Goal: Task Accomplishment & Management: Complete application form

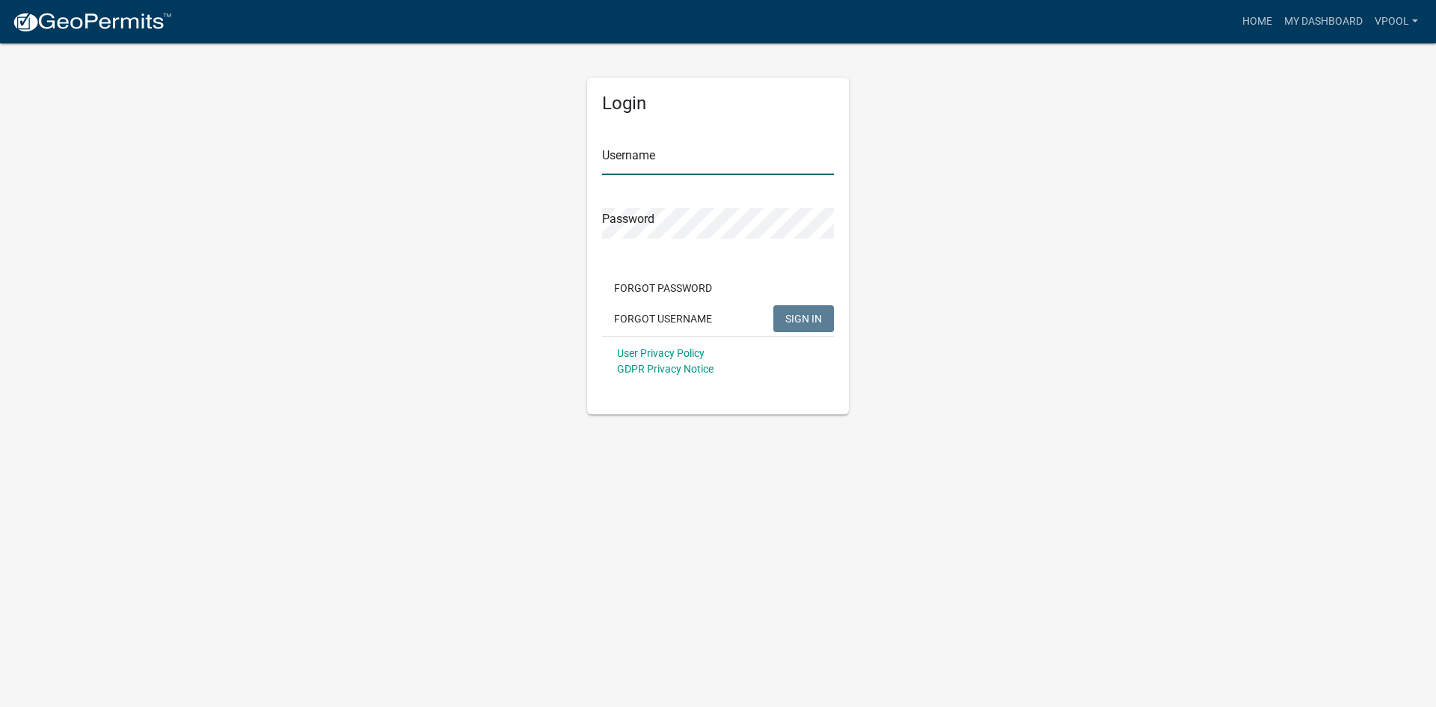
type input "Vpool"
click at [817, 329] on button "SIGN IN" at bounding box center [803, 318] width 61 height 27
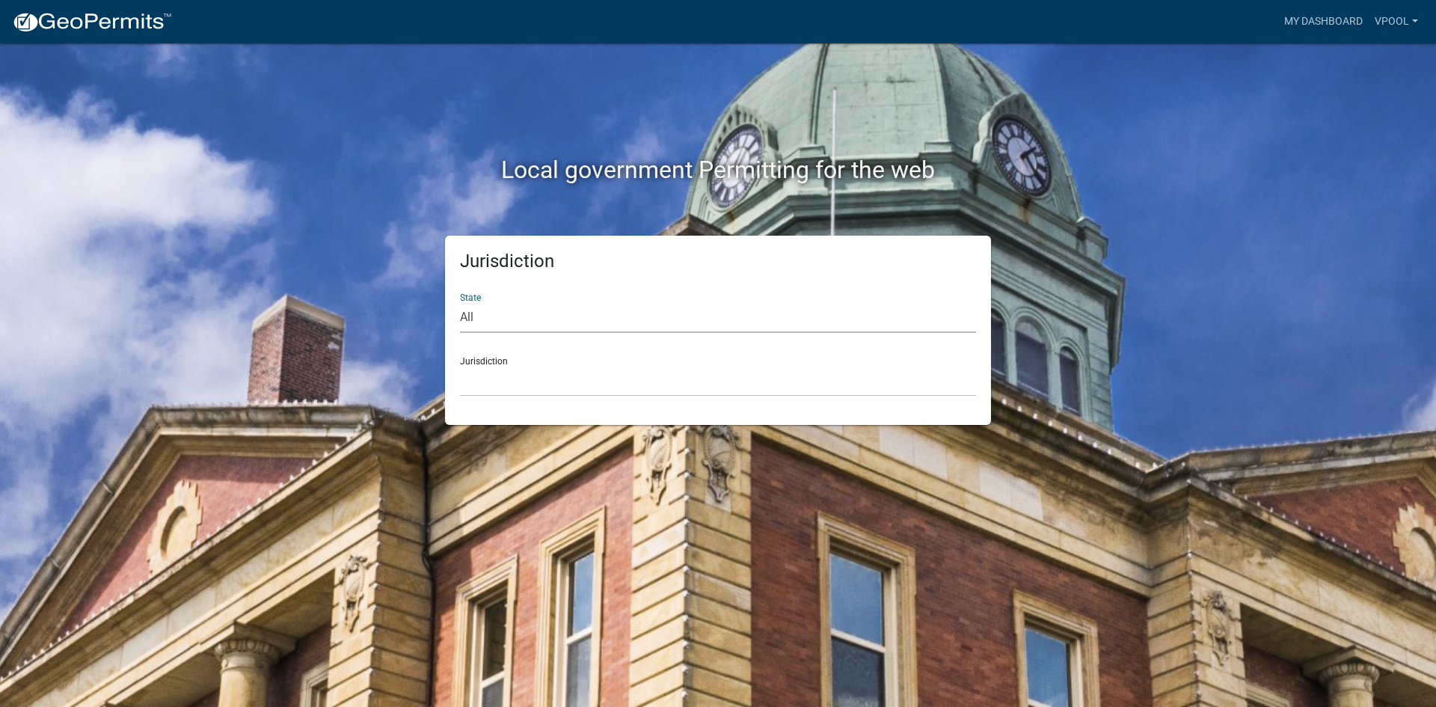
click at [479, 310] on select "All [US_STATE] [US_STATE] [US_STATE] [US_STATE] [US_STATE] [US_STATE] [US_STATE…" at bounding box center [718, 317] width 516 height 31
select select "[US_STATE]"
click at [460, 302] on select "All [US_STATE] [US_STATE] [US_STATE] [US_STATE] [US_STATE] [US_STATE] [US_STATE…" at bounding box center [718, 317] width 516 height 31
click at [511, 378] on select "[GEOGRAPHIC_DATA], [US_STATE] [GEOGRAPHIC_DATA], [US_STATE] [GEOGRAPHIC_DATA], …" at bounding box center [718, 381] width 516 height 31
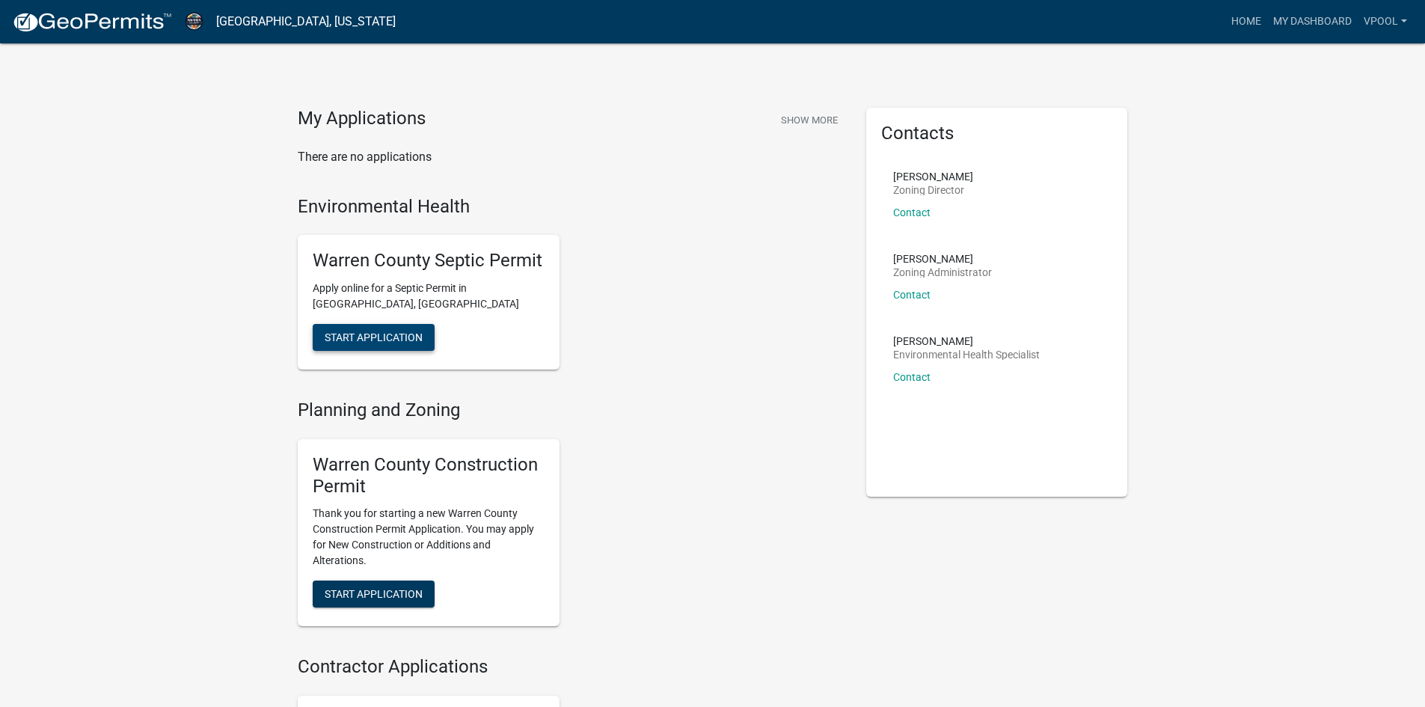
click at [366, 332] on span "Start Application" at bounding box center [374, 337] width 98 height 12
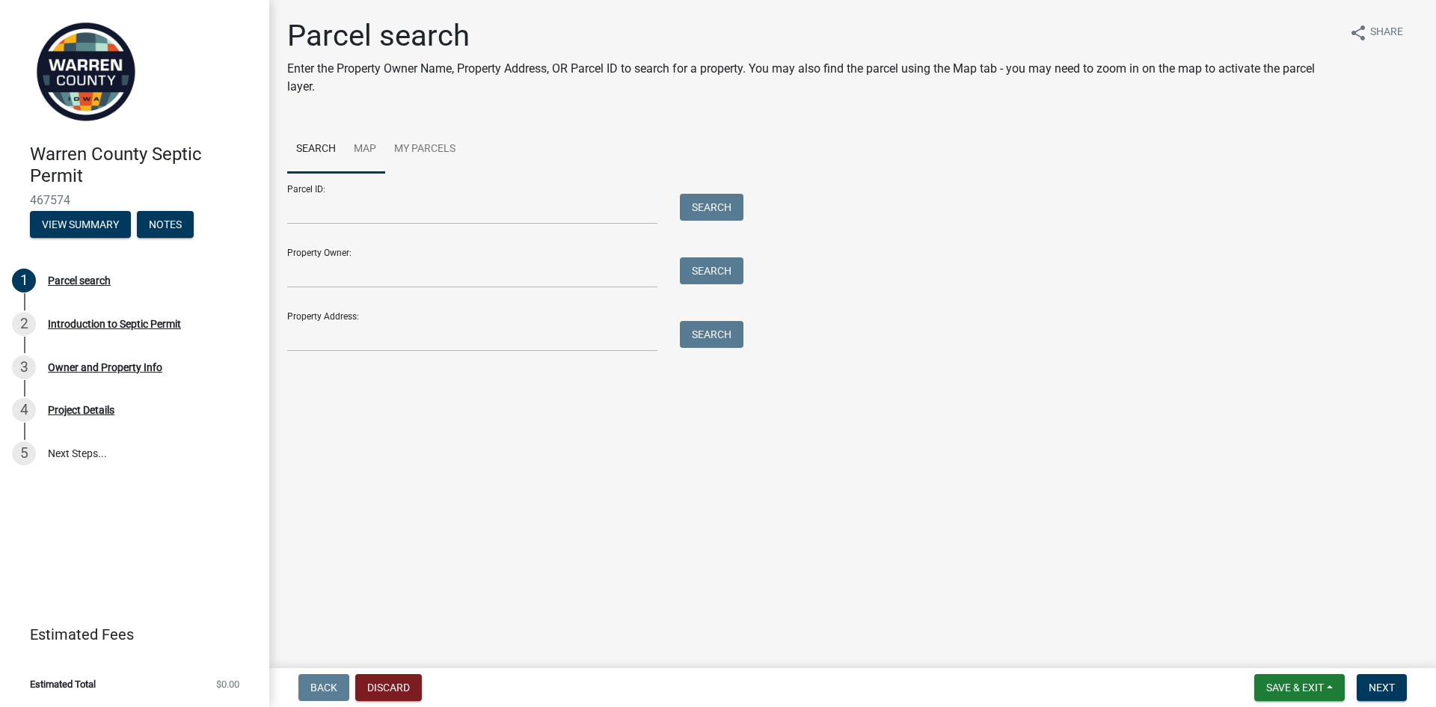
click at [362, 153] on link "Map" at bounding box center [365, 150] width 40 height 48
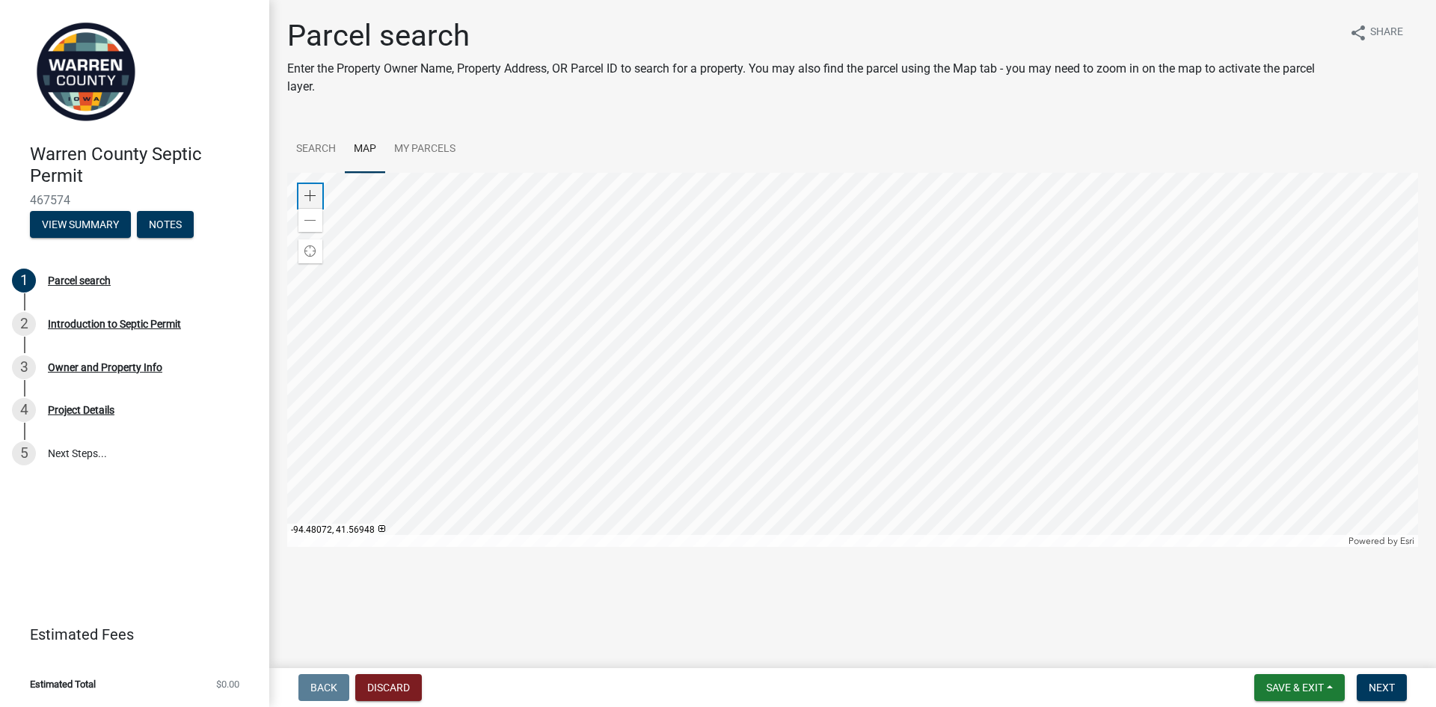
click at [309, 194] on span at bounding box center [310, 196] width 12 height 12
click at [800, 230] on div at bounding box center [852, 360] width 1131 height 374
click at [313, 194] on span at bounding box center [310, 196] width 12 height 12
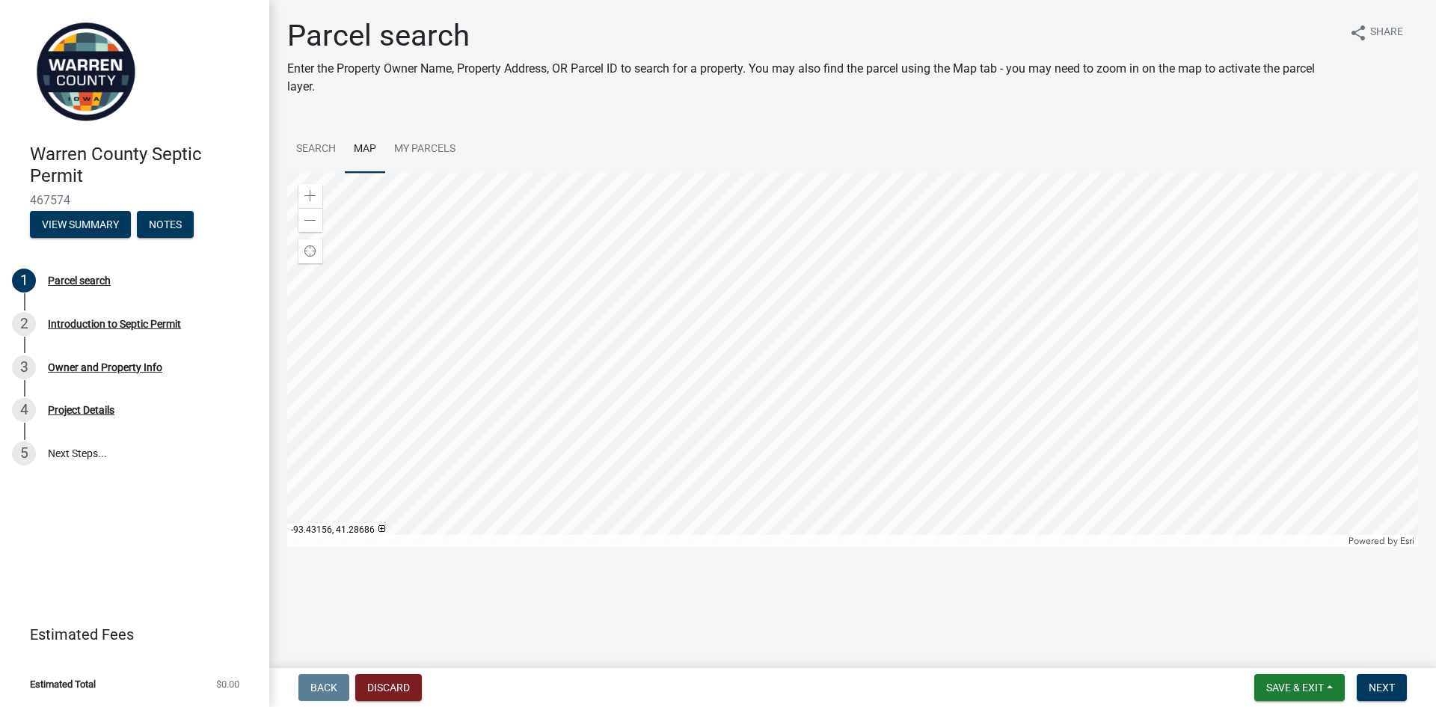
click at [919, 483] on div at bounding box center [852, 360] width 1131 height 374
click at [713, 519] on div at bounding box center [852, 360] width 1131 height 374
click at [862, 402] on div at bounding box center [852, 360] width 1131 height 374
click at [306, 194] on span at bounding box center [310, 196] width 12 height 12
click at [306, 189] on div "Zoom in" at bounding box center [310, 196] width 24 height 24
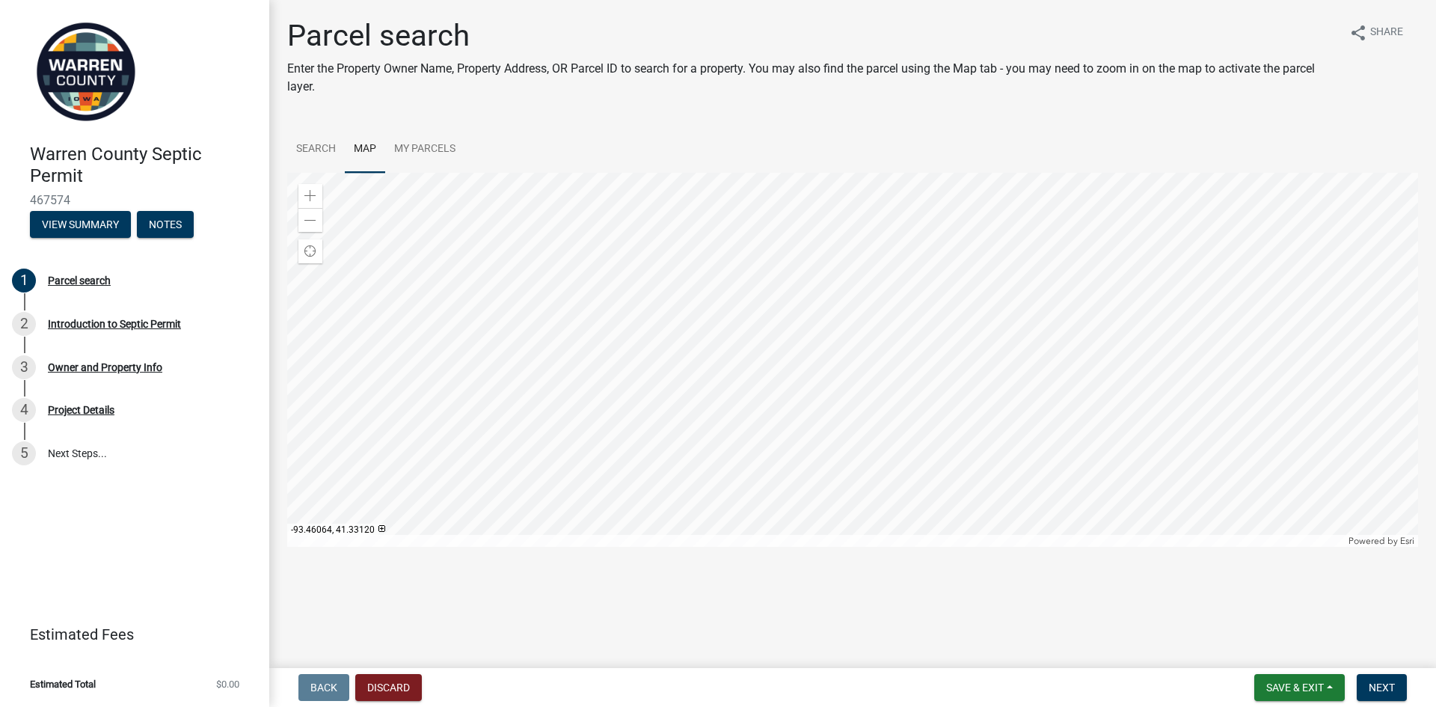
click at [865, 481] on div at bounding box center [852, 360] width 1131 height 374
click at [876, 405] on div at bounding box center [852, 360] width 1131 height 374
click at [874, 460] on div at bounding box center [852, 360] width 1131 height 374
click at [904, 356] on div at bounding box center [852, 360] width 1131 height 374
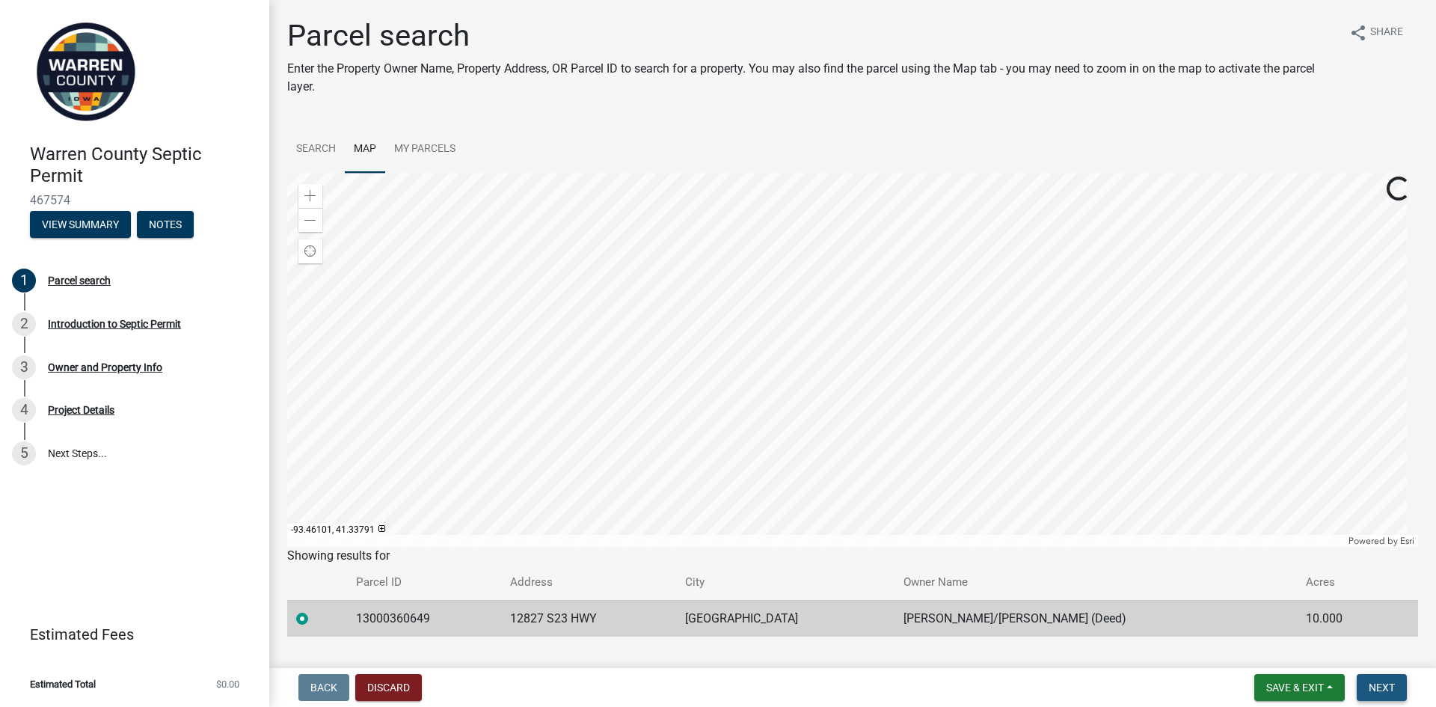
click at [1385, 691] on span "Next" at bounding box center [1381, 687] width 26 height 12
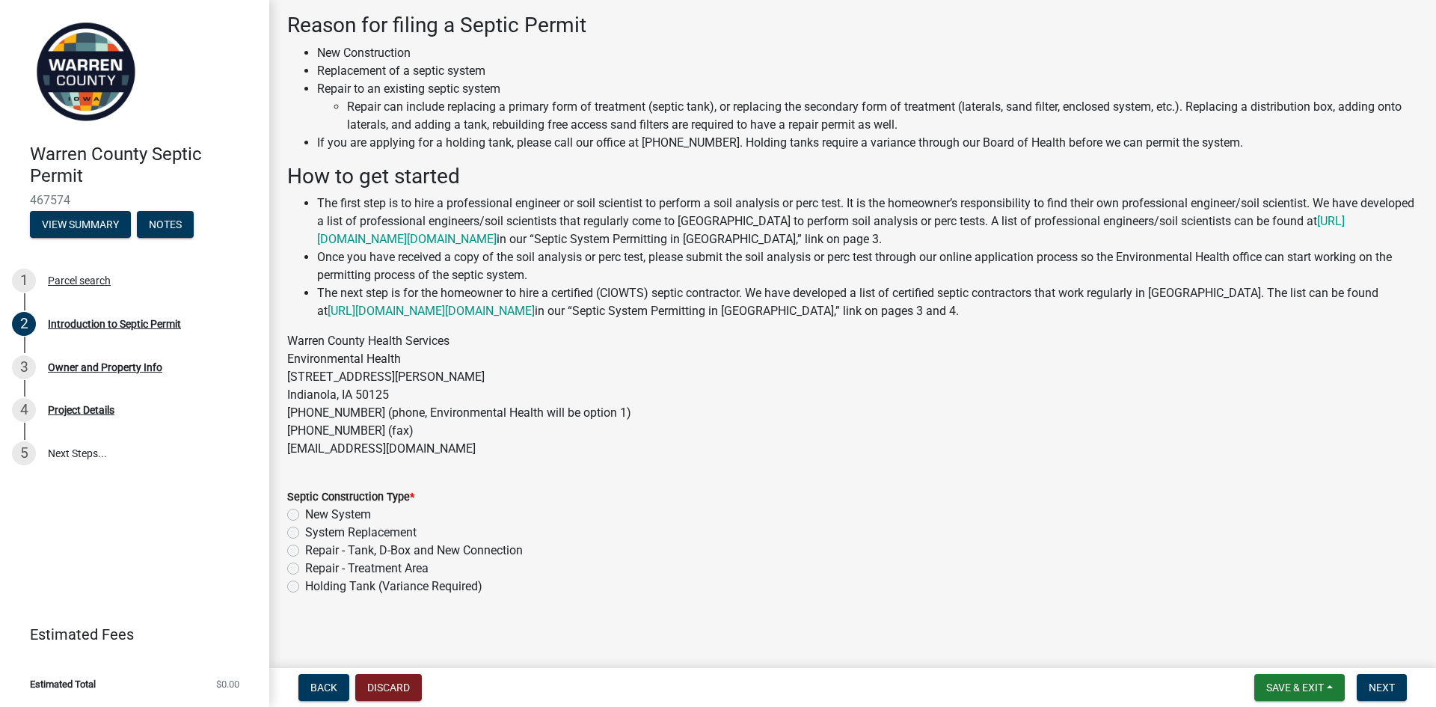
scroll to position [76, 0]
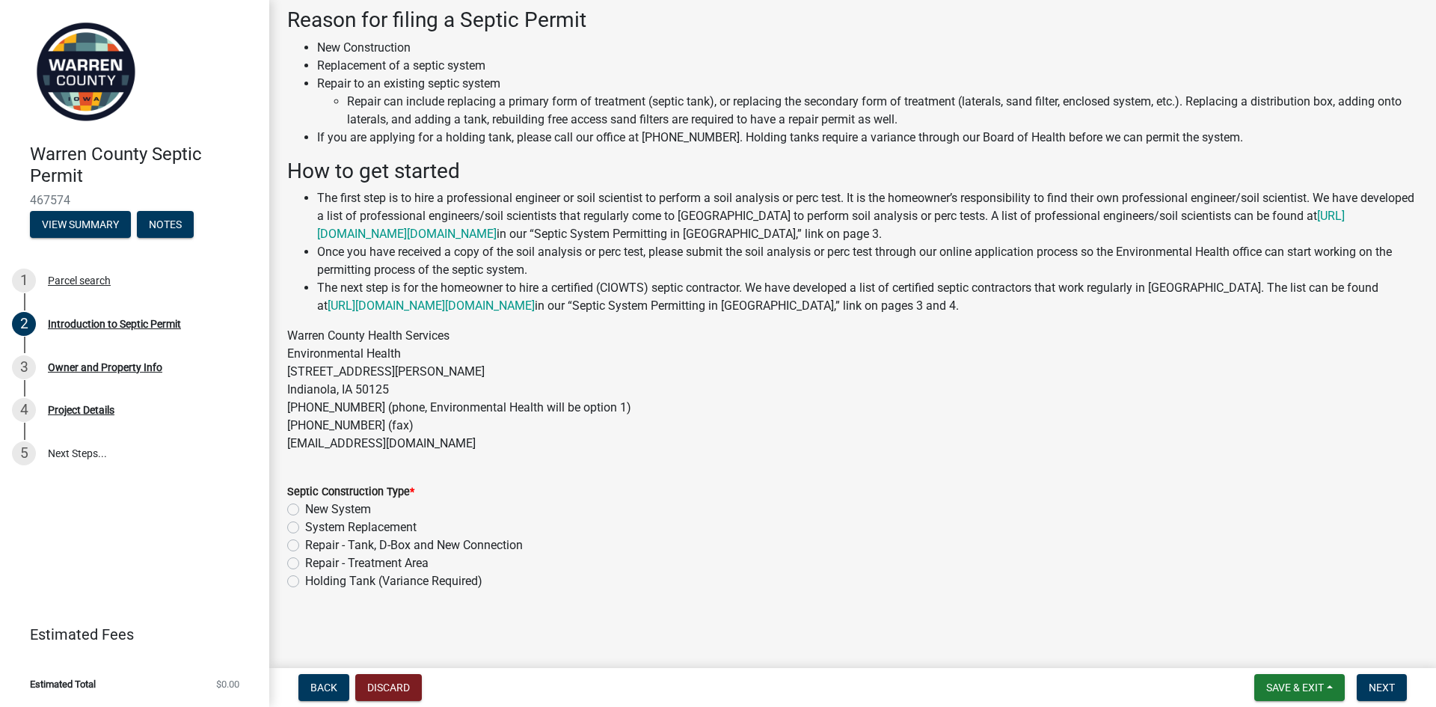
click at [305, 509] on label "New System" at bounding box center [338, 509] width 66 height 18
click at [305, 509] on input "New System" at bounding box center [310, 505] width 10 height 10
radio input "true"
click at [1389, 687] on span "Next" at bounding box center [1381, 687] width 26 height 12
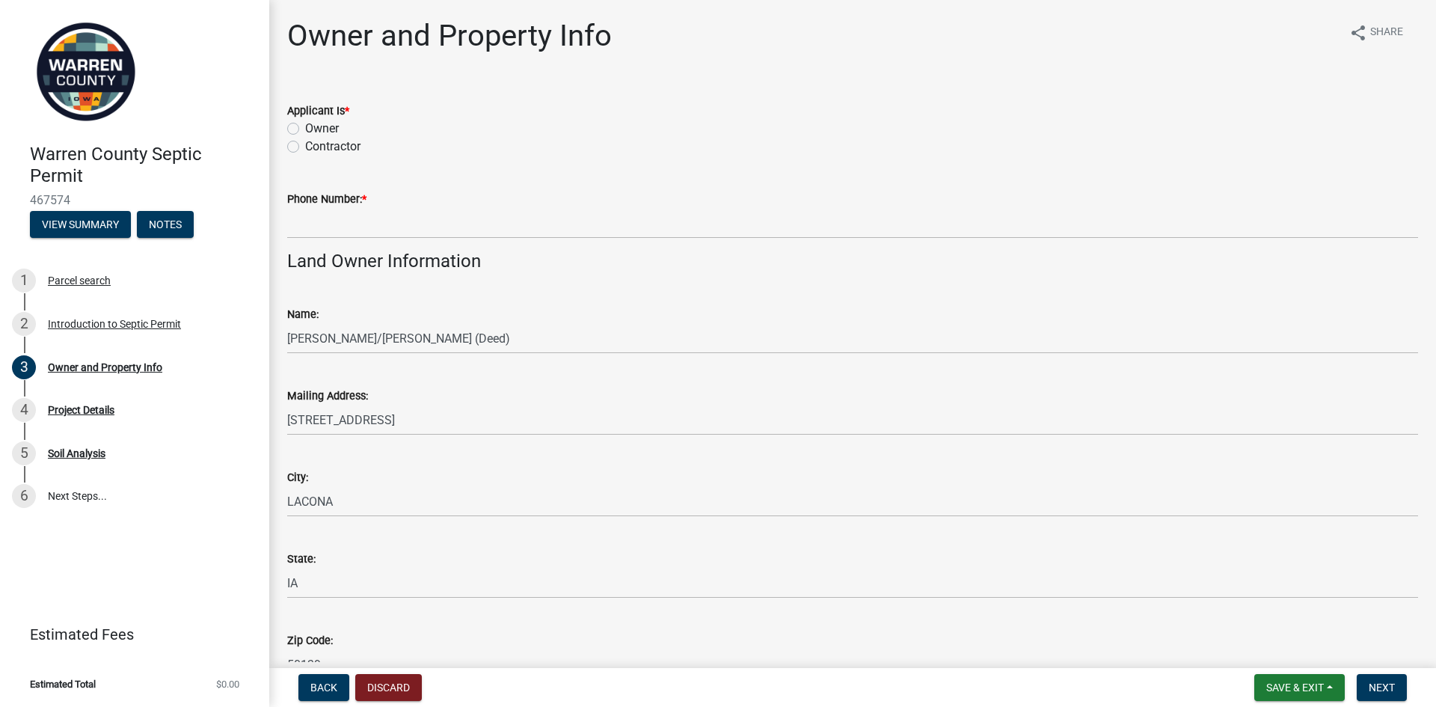
click at [305, 147] on label "Contractor" at bounding box center [332, 147] width 55 height 18
click at [305, 147] on input "Contractor" at bounding box center [310, 143] width 10 height 10
radio input "true"
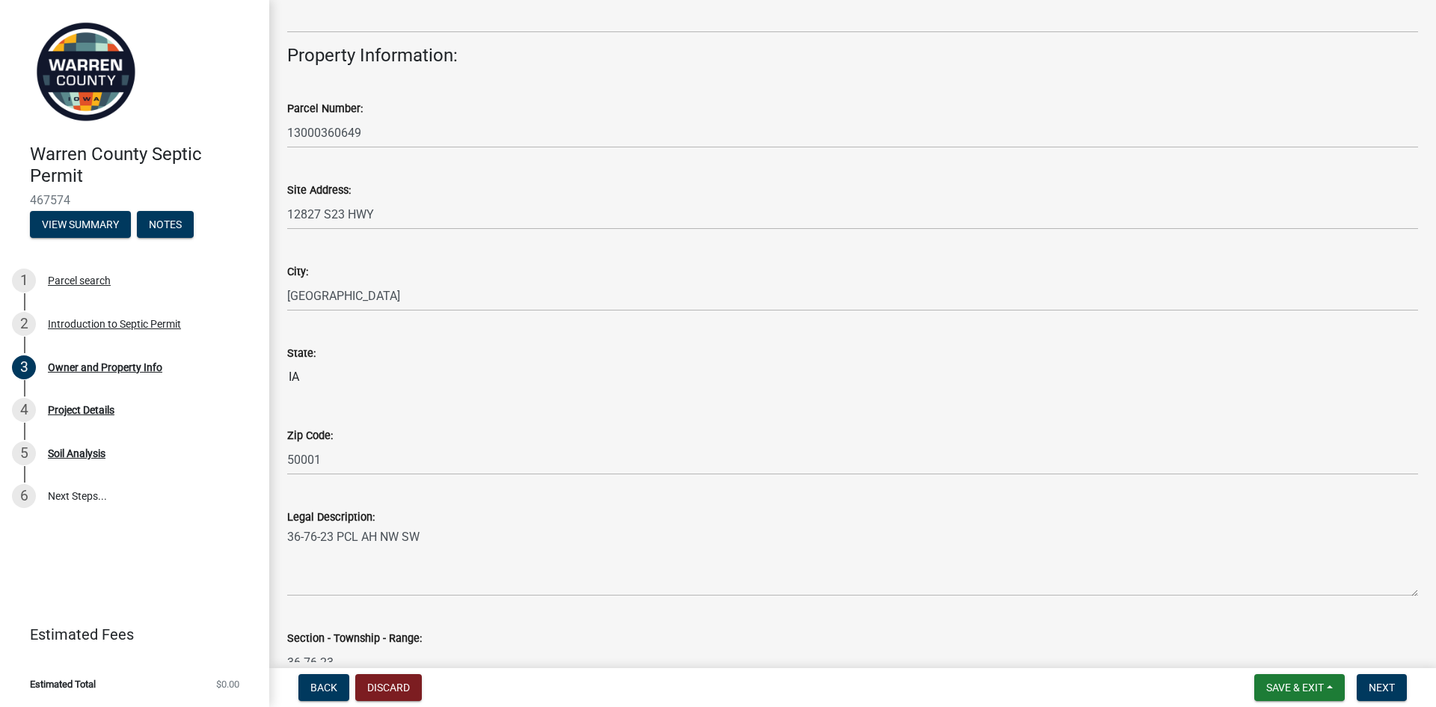
scroll to position [814, 0]
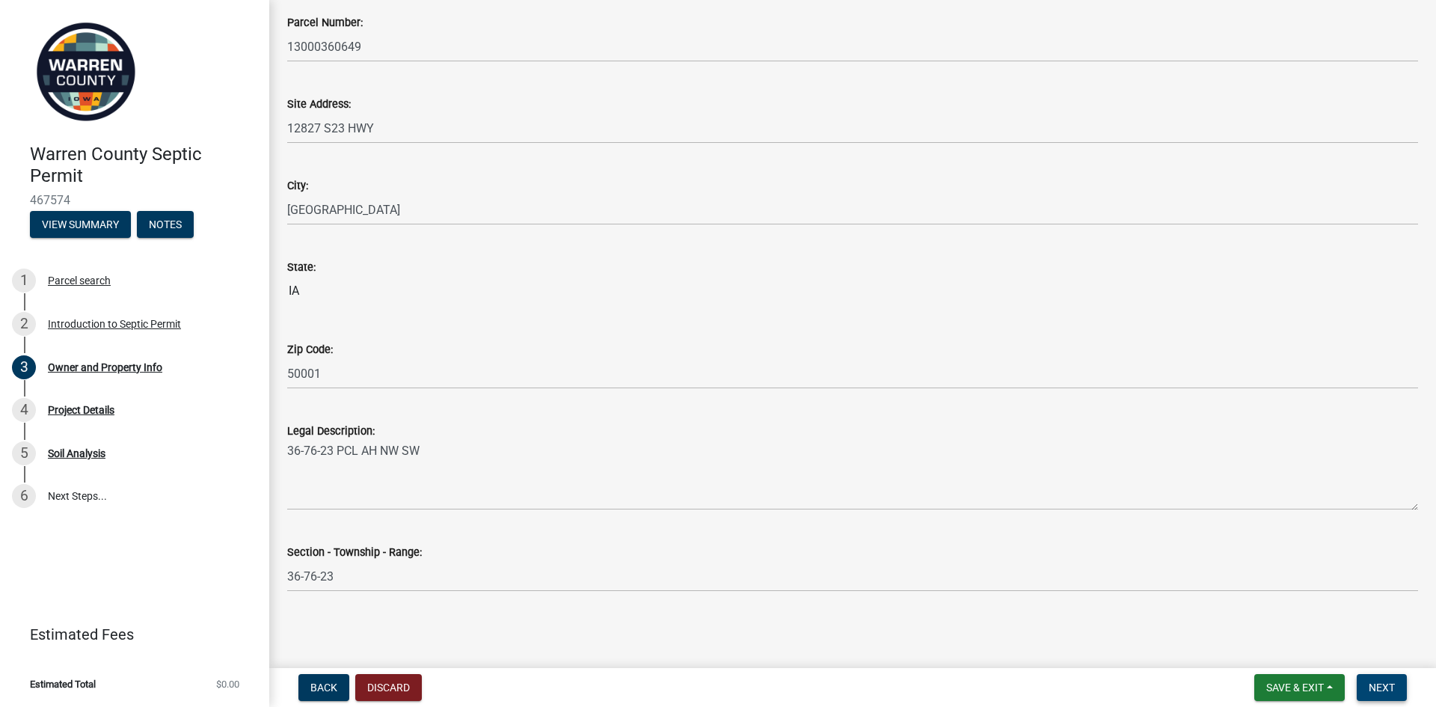
click at [1380, 681] on span "Next" at bounding box center [1381, 687] width 26 height 12
click at [1390, 691] on span "Next" at bounding box center [1381, 687] width 26 height 12
click at [1384, 683] on span "Next" at bounding box center [1381, 687] width 26 height 12
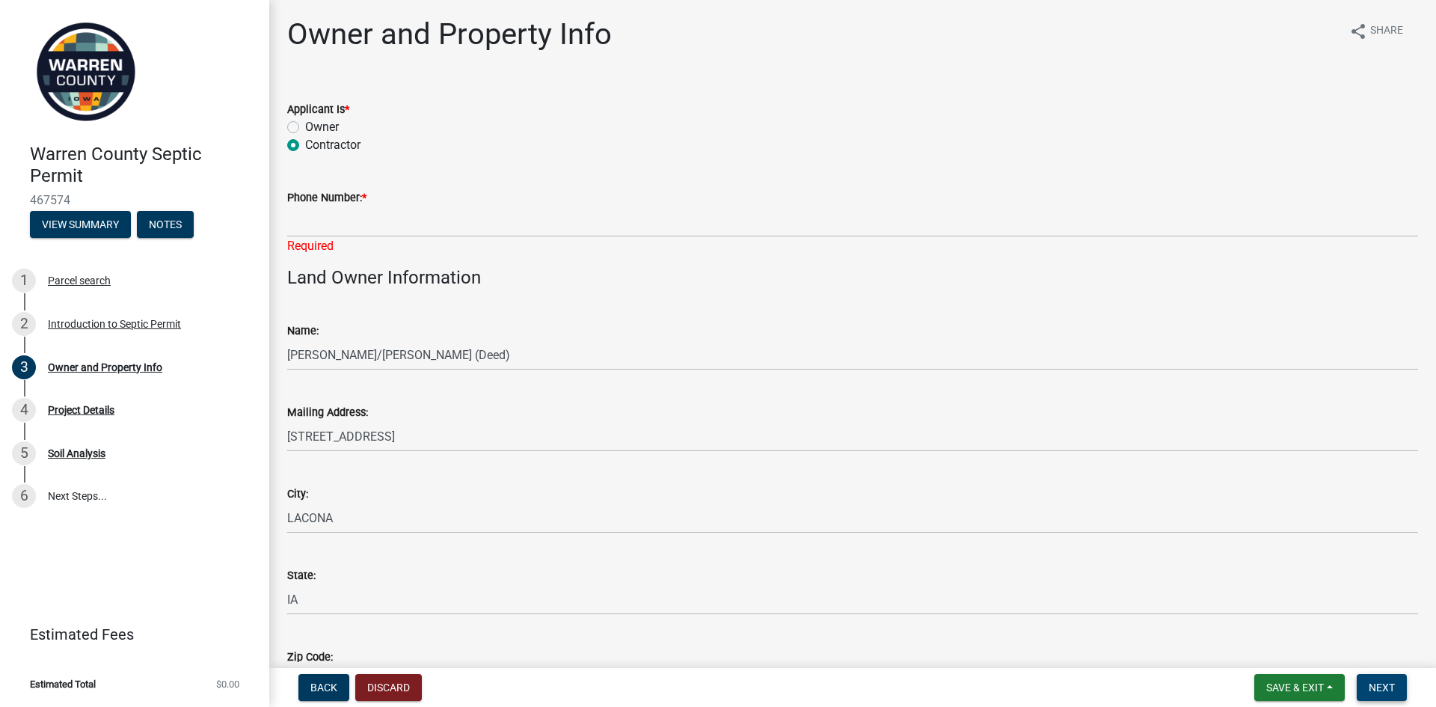
scroll to position [0, 0]
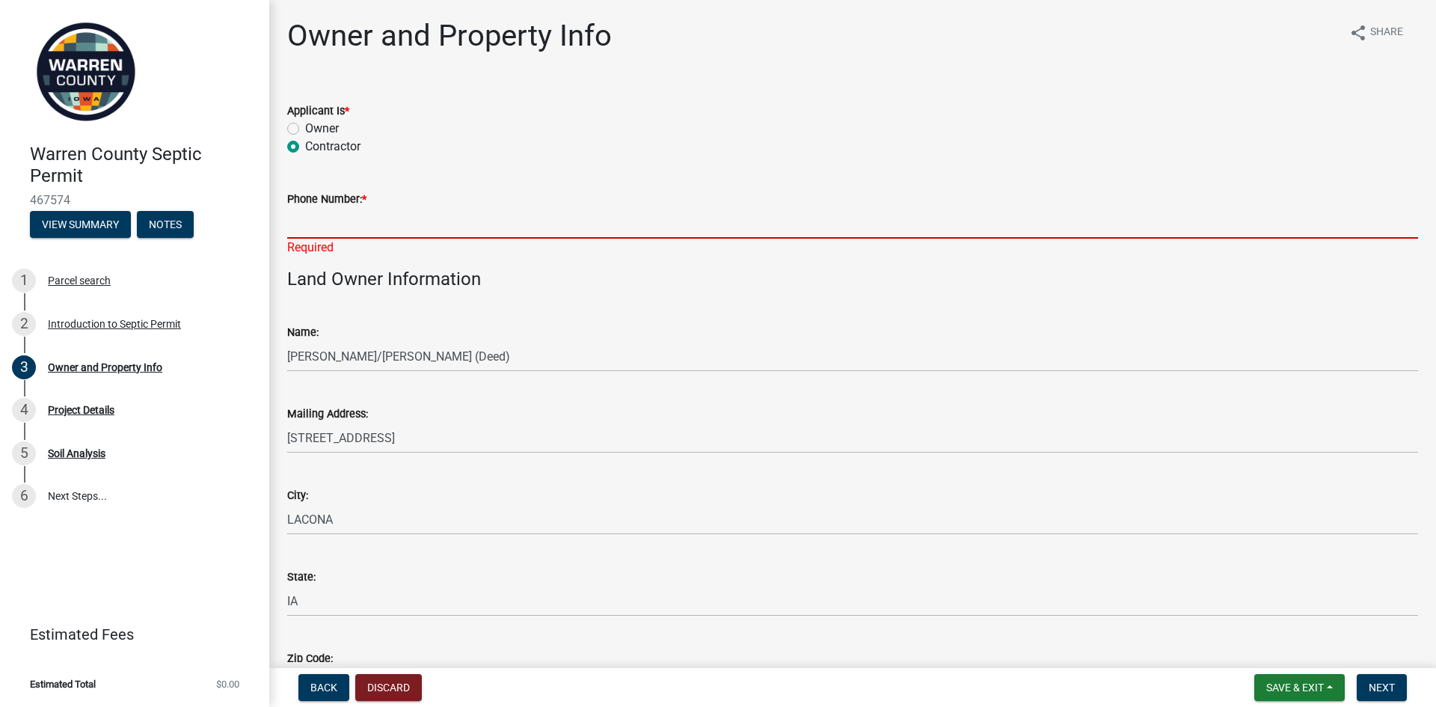
click at [333, 218] on input "Phone Number: *" at bounding box center [852, 223] width 1131 height 31
type input "5156891653"
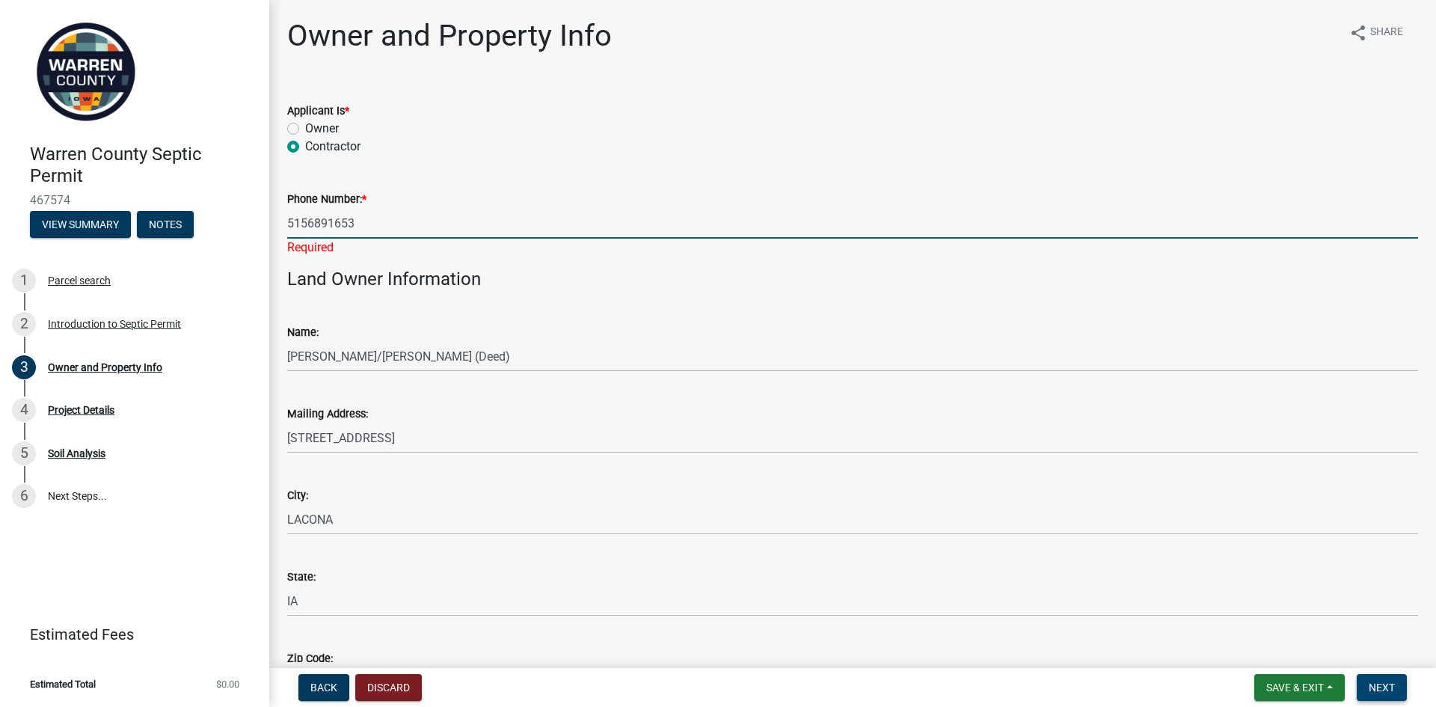
click at [1386, 689] on span "Next" at bounding box center [1381, 687] width 26 height 12
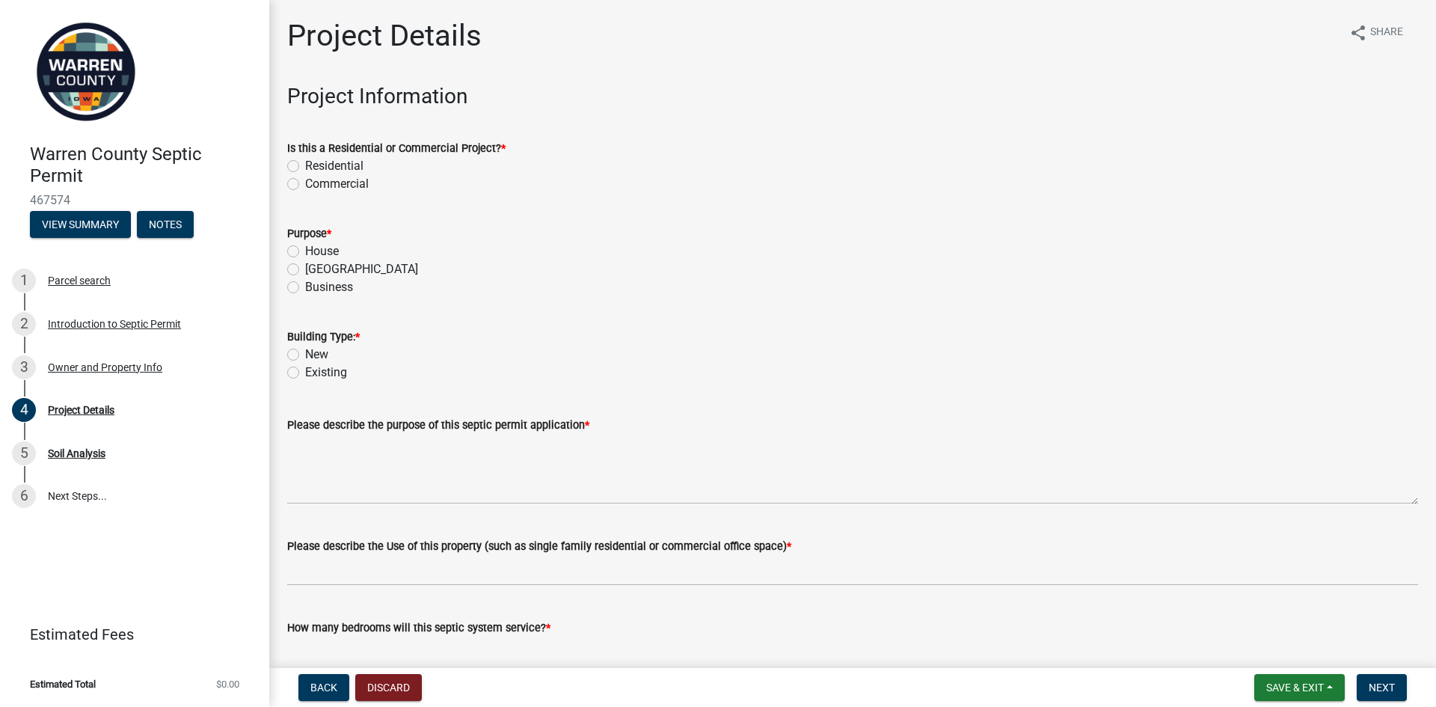
click at [305, 164] on label "Residential" at bounding box center [334, 166] width 58 height 18
click at [305, 164] on input "Residential" at bounding box center [310, 162] width 10 height 10
radio input "true"
click at [305, 247] on label "House" at bounding box center [322, 251] width 34 height 18
click at [305, 247] on input "House" at bounding box center [310, 247] width 10 height 10
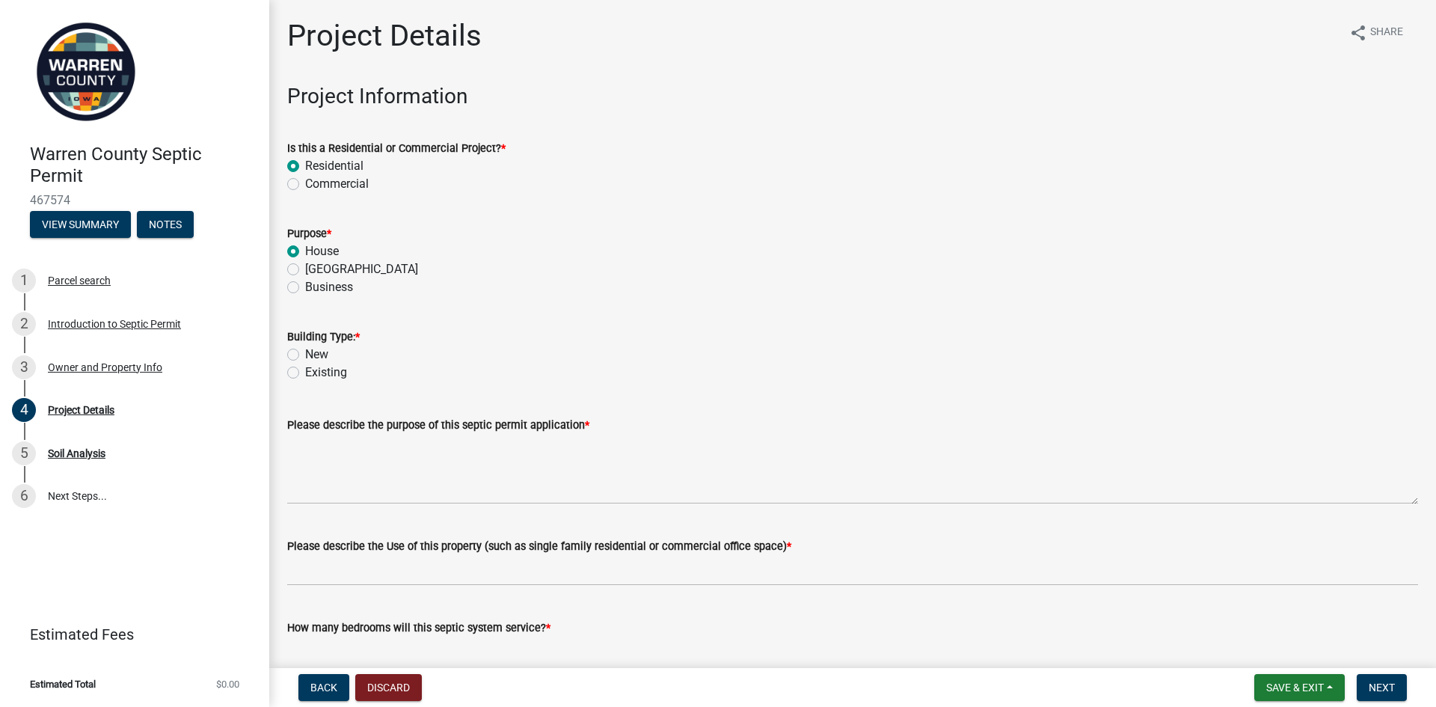
radio input "true"
click at [305, 356] on label "New" at bounding box center [316, 354] width 23 height 18
click at [305, 355] on input "New" at bounding box center [310, 350] width 10 height 10
radio input "true"
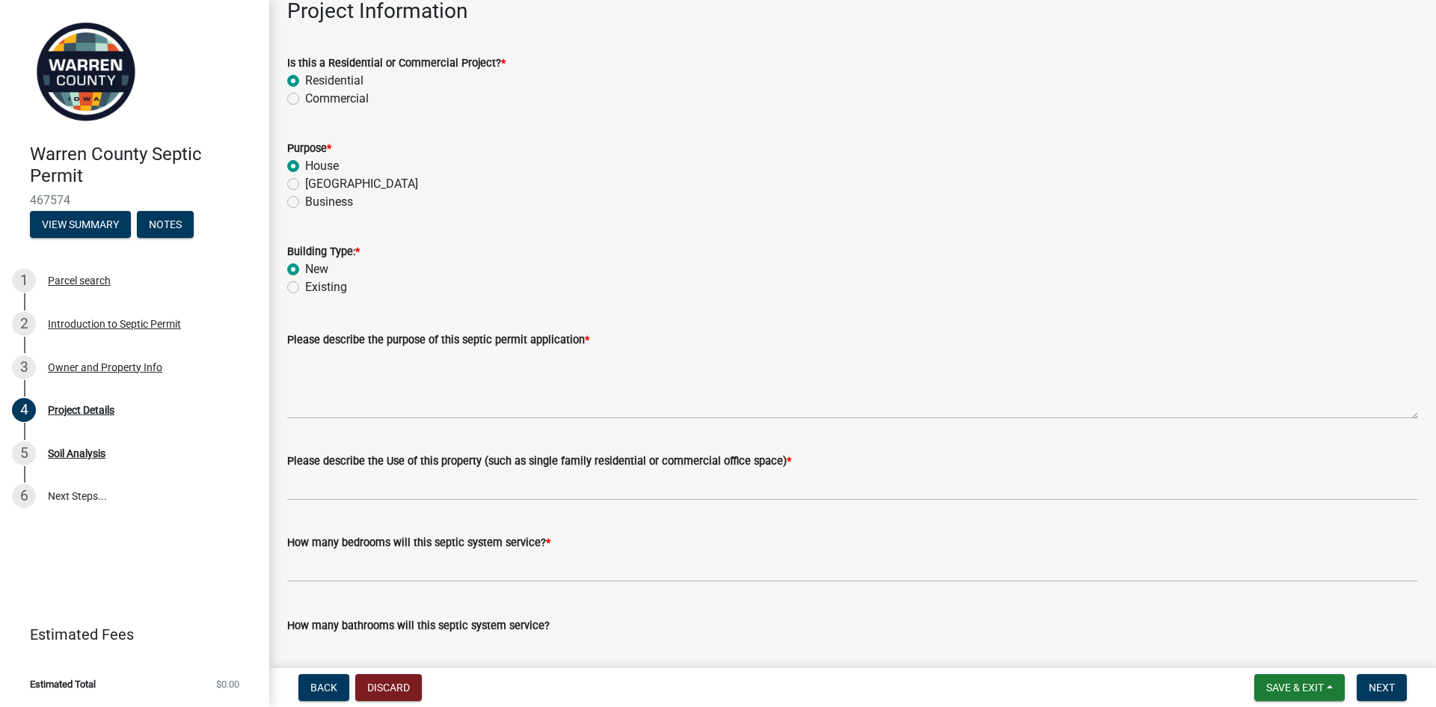
scroll to position [99, 0]
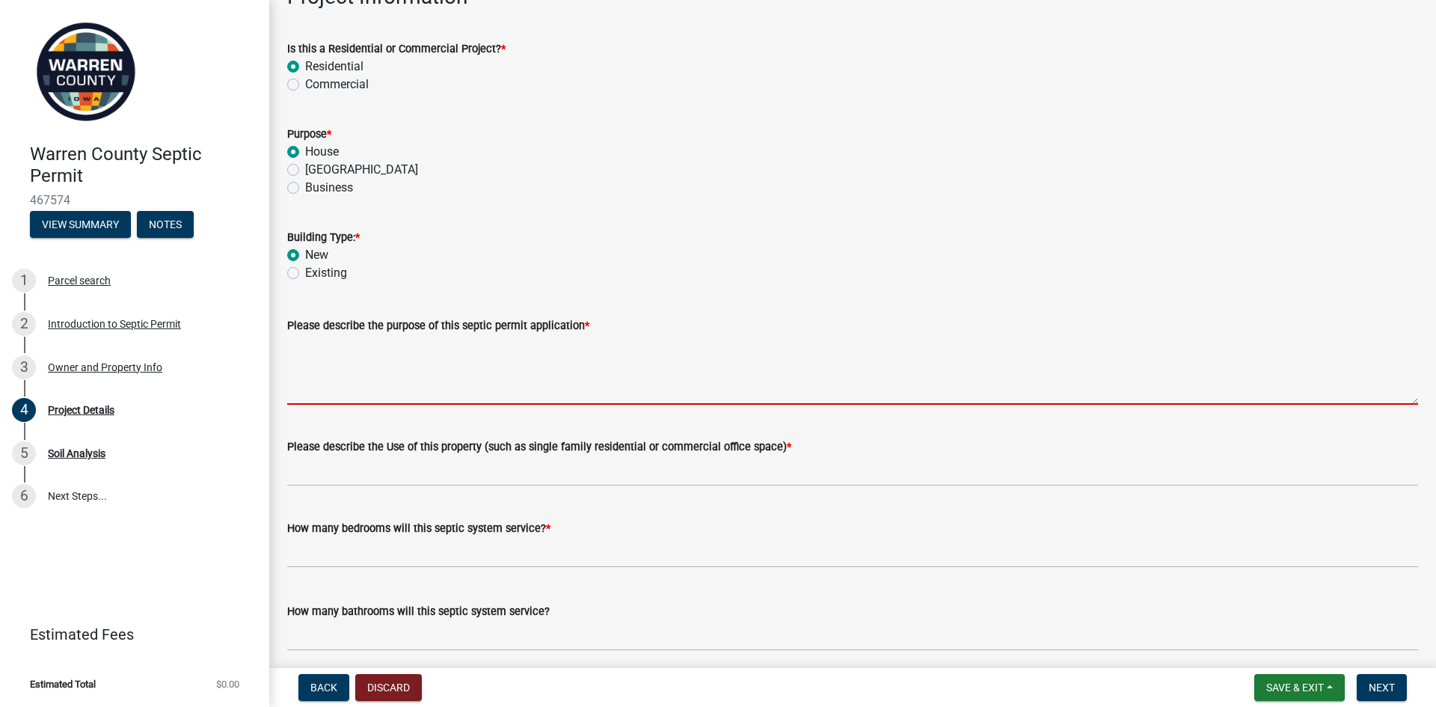
click at [454, 390] on textarea "Please describe the purpose of this septic permit application *" at bounding box center [852, 369] width 1131 height 70
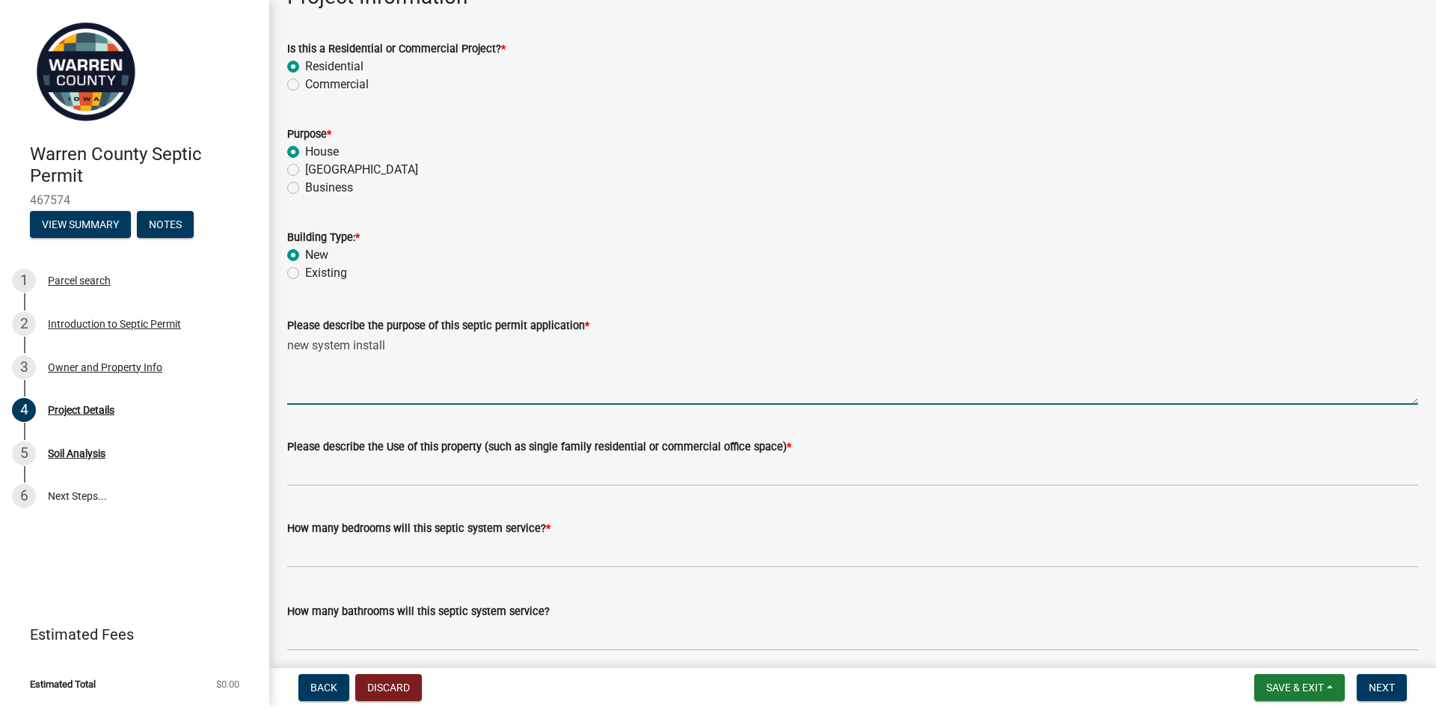
type textarea "new system install"
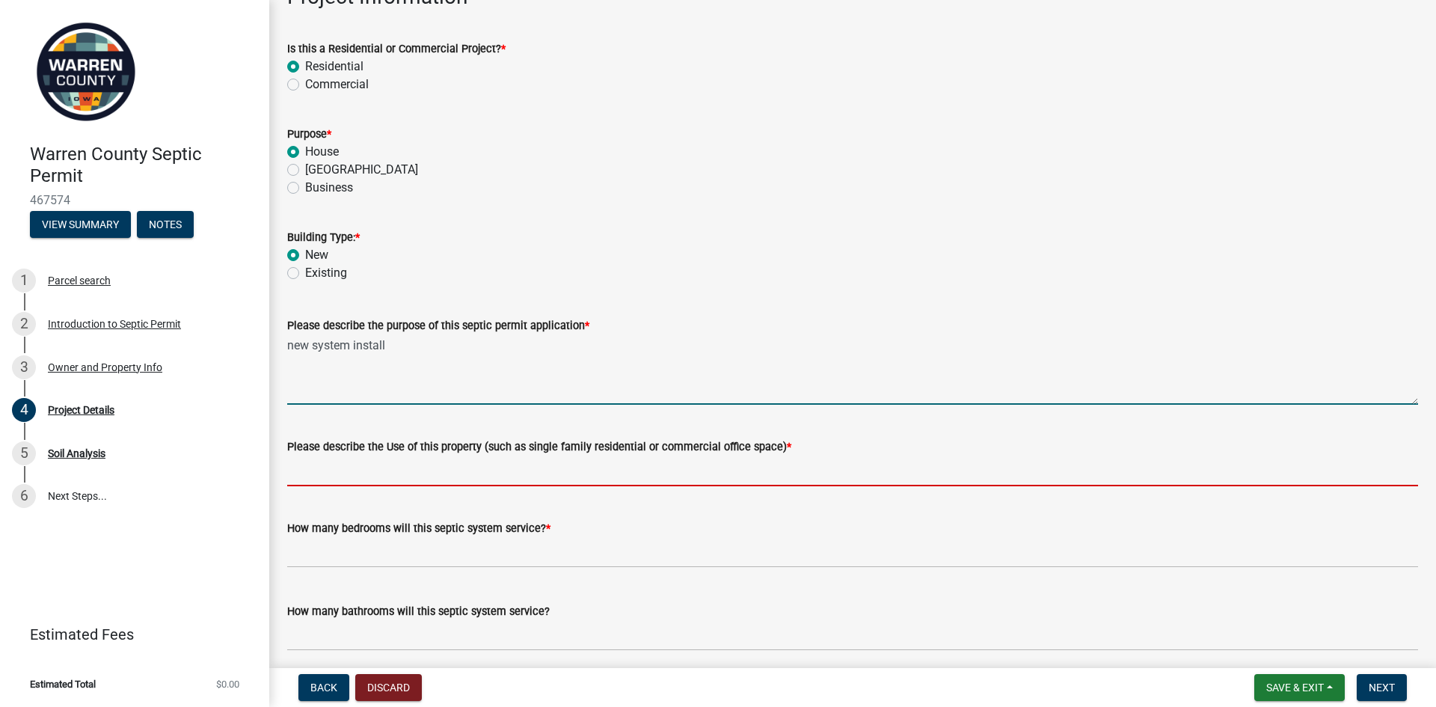
click at [597, 480] on input "Please describe the Use of this property (such as single family residential or …" at bounding box center [852, 470] width 1131 height 31
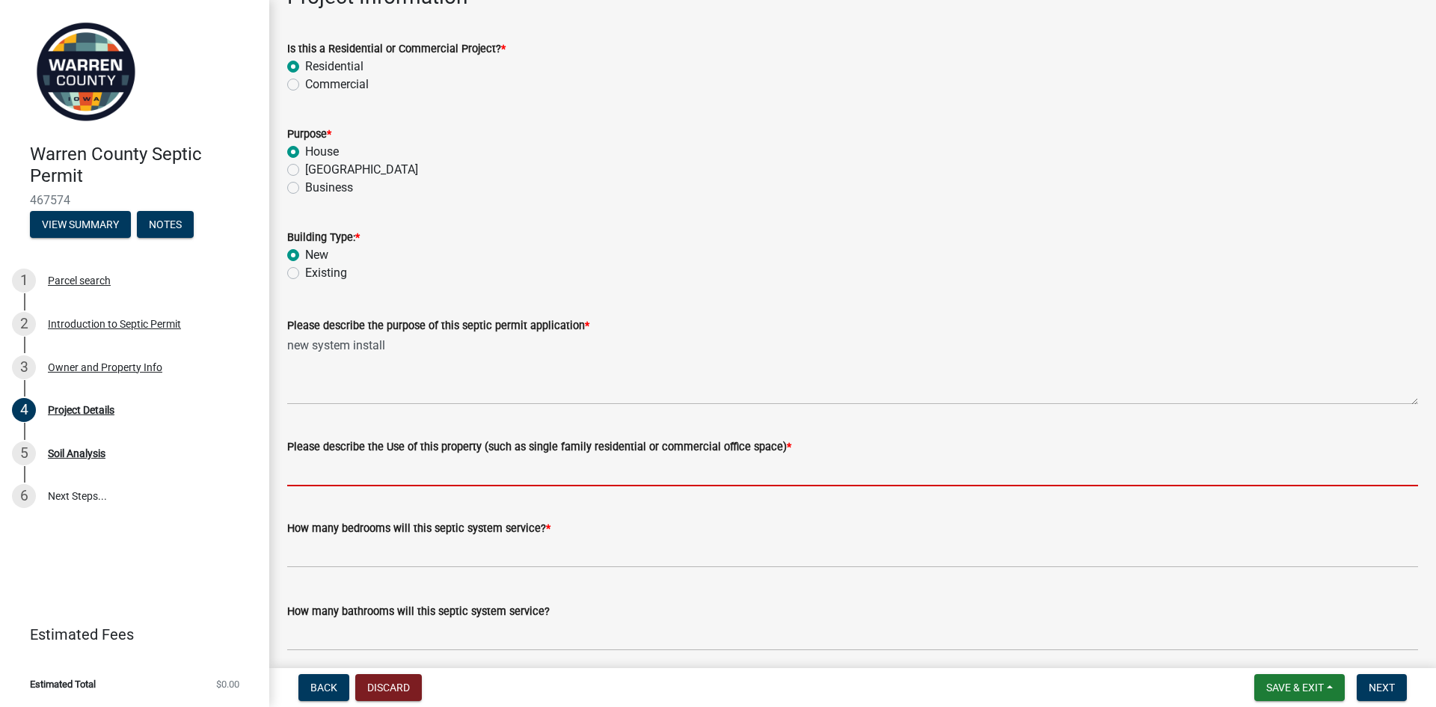
type input "SF Residential"
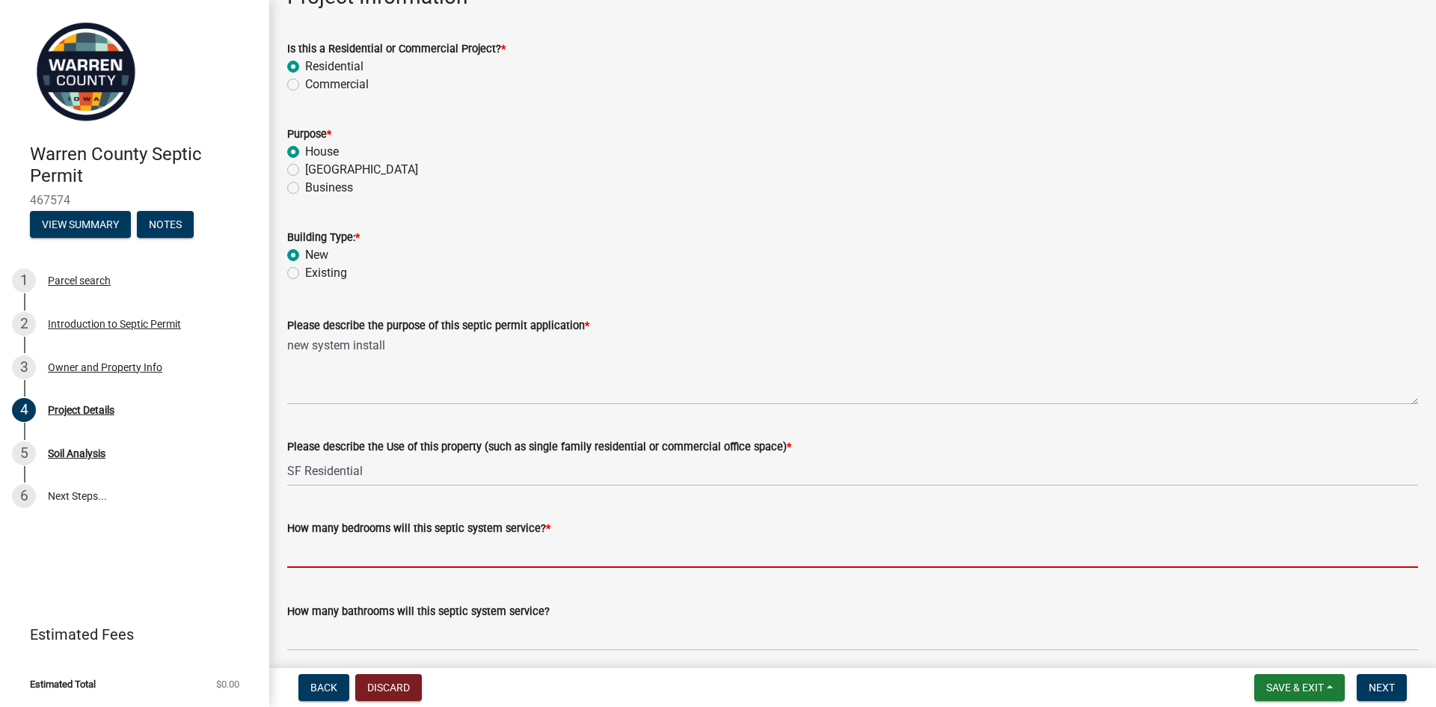
click at [419, 547] on input "text" at bounding box center [852, 552] width 1131 height 31
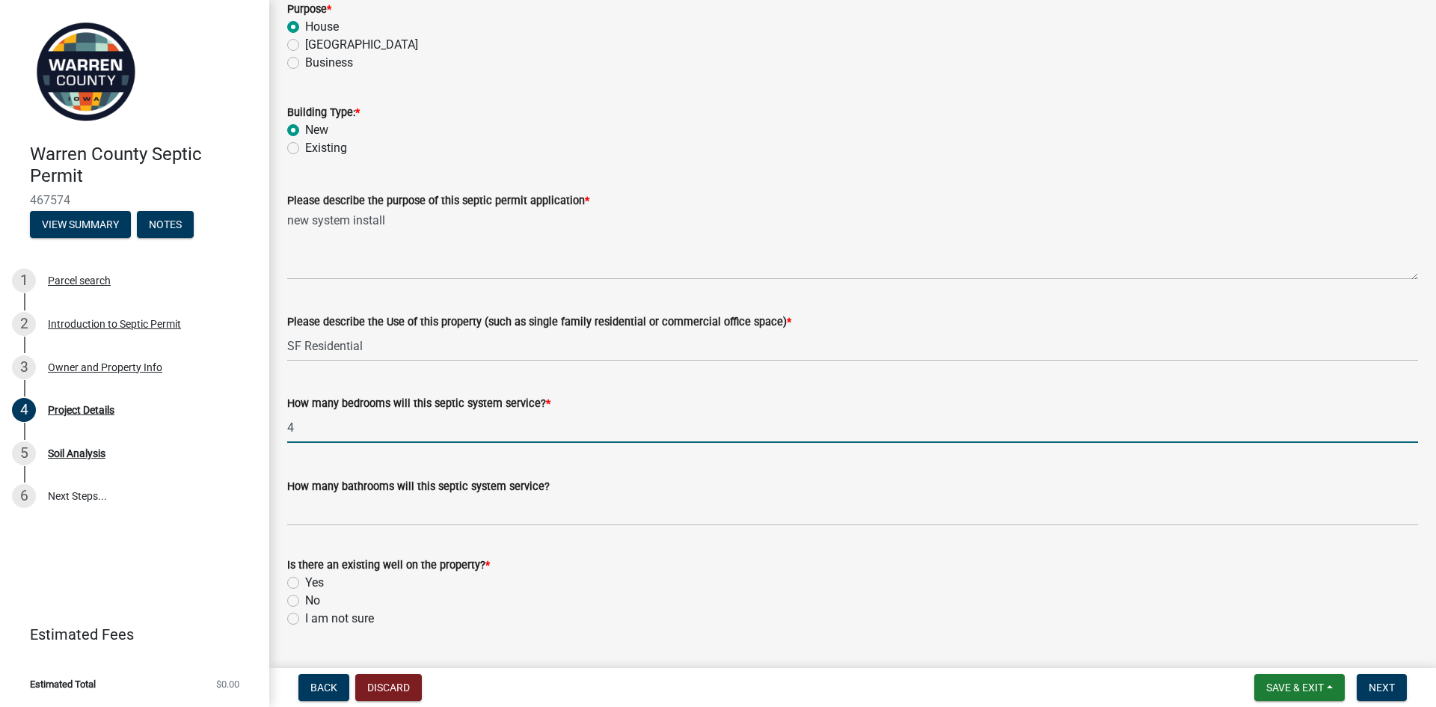
scroll to position [249, 0]
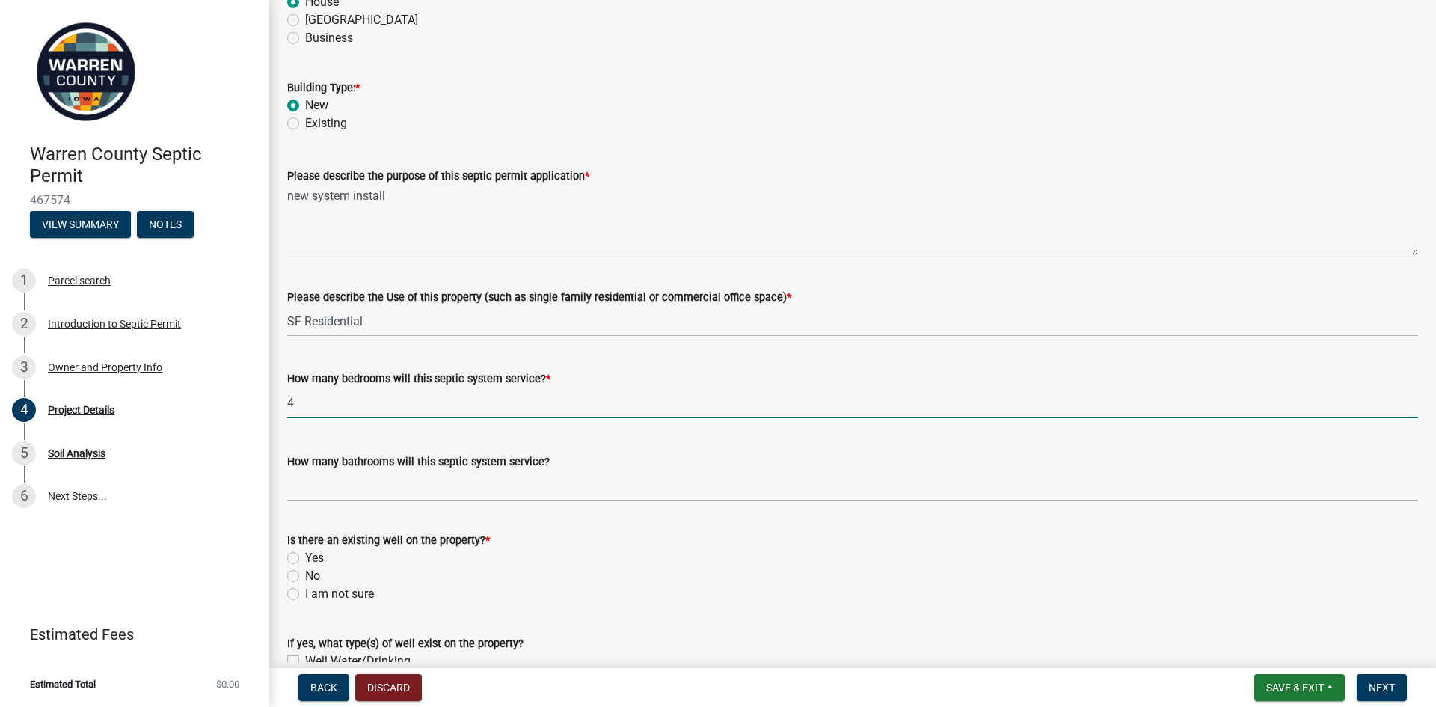
type input "4"
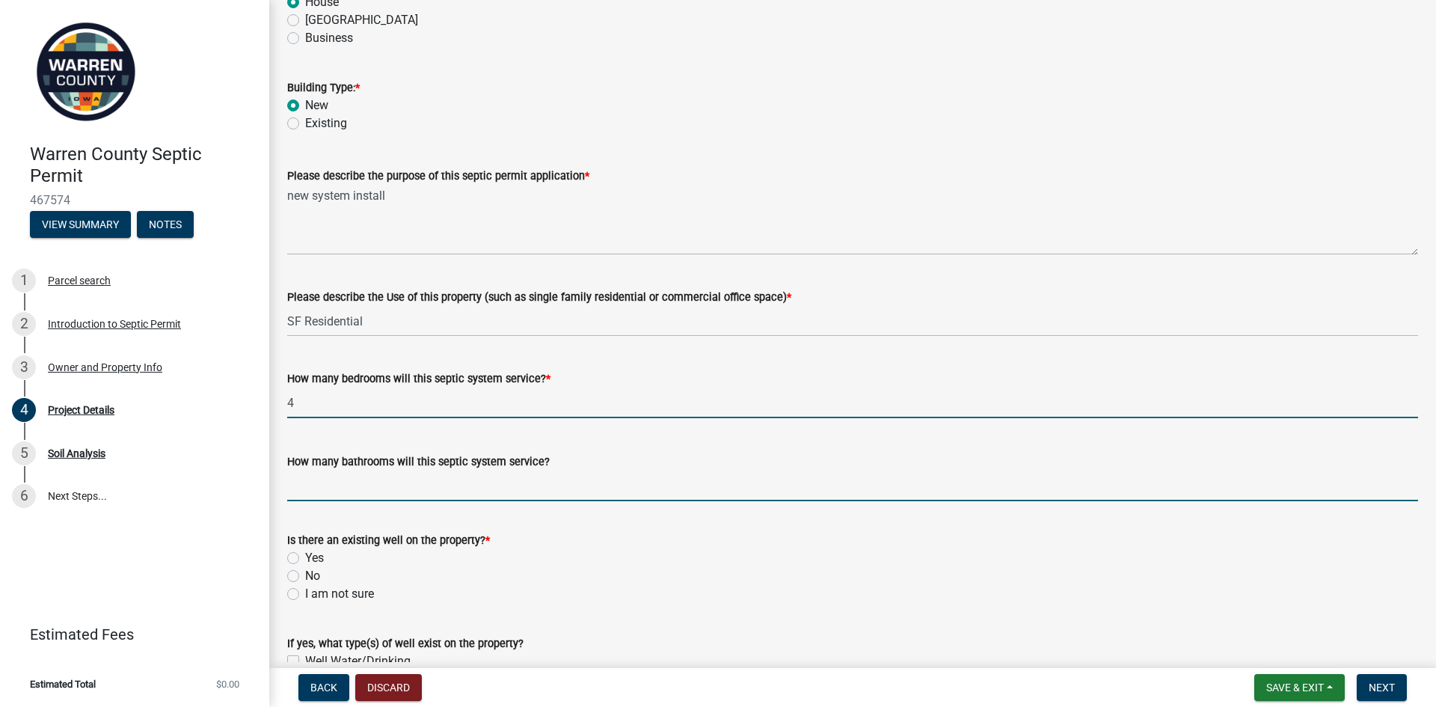
click at [352, 496] on input "How many bathrooms will this septic system service?" at bounding box center [852, 485] width 1131 height 31
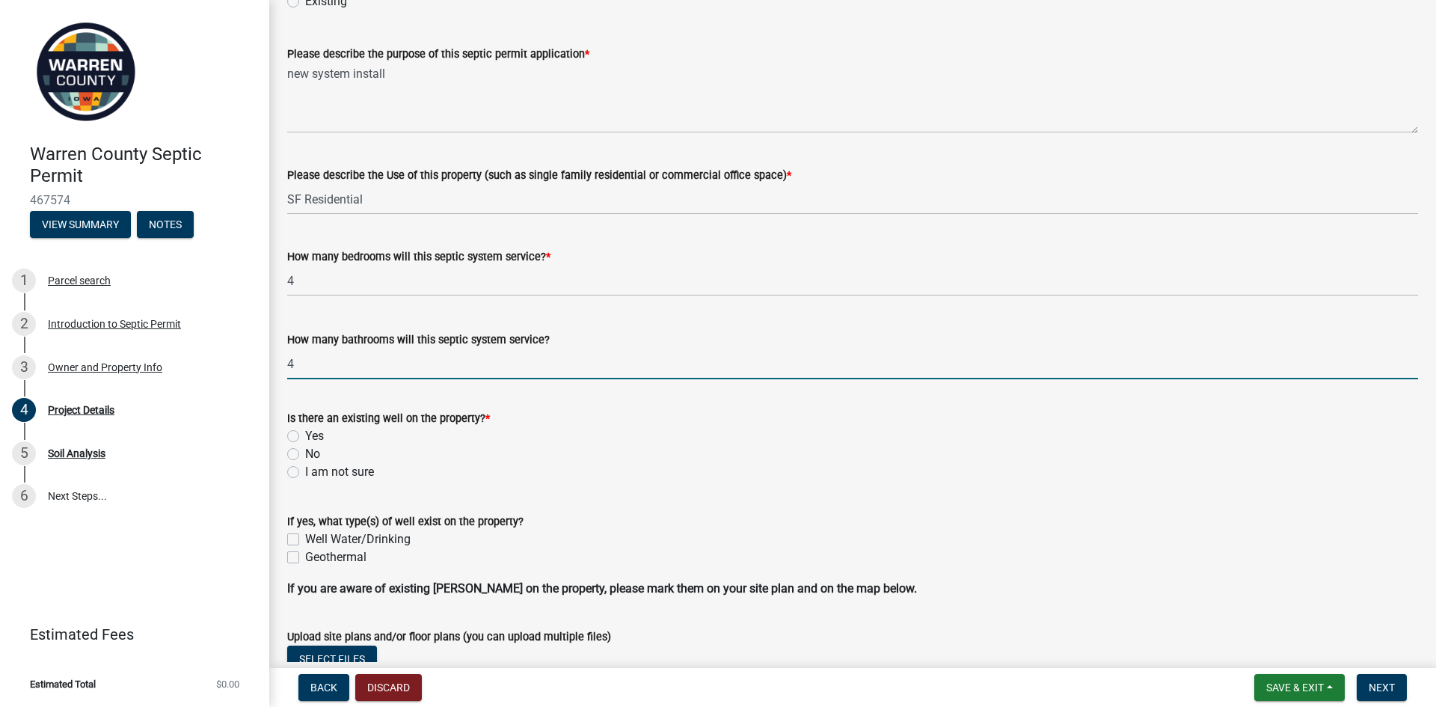
scroll to position [399, 0]
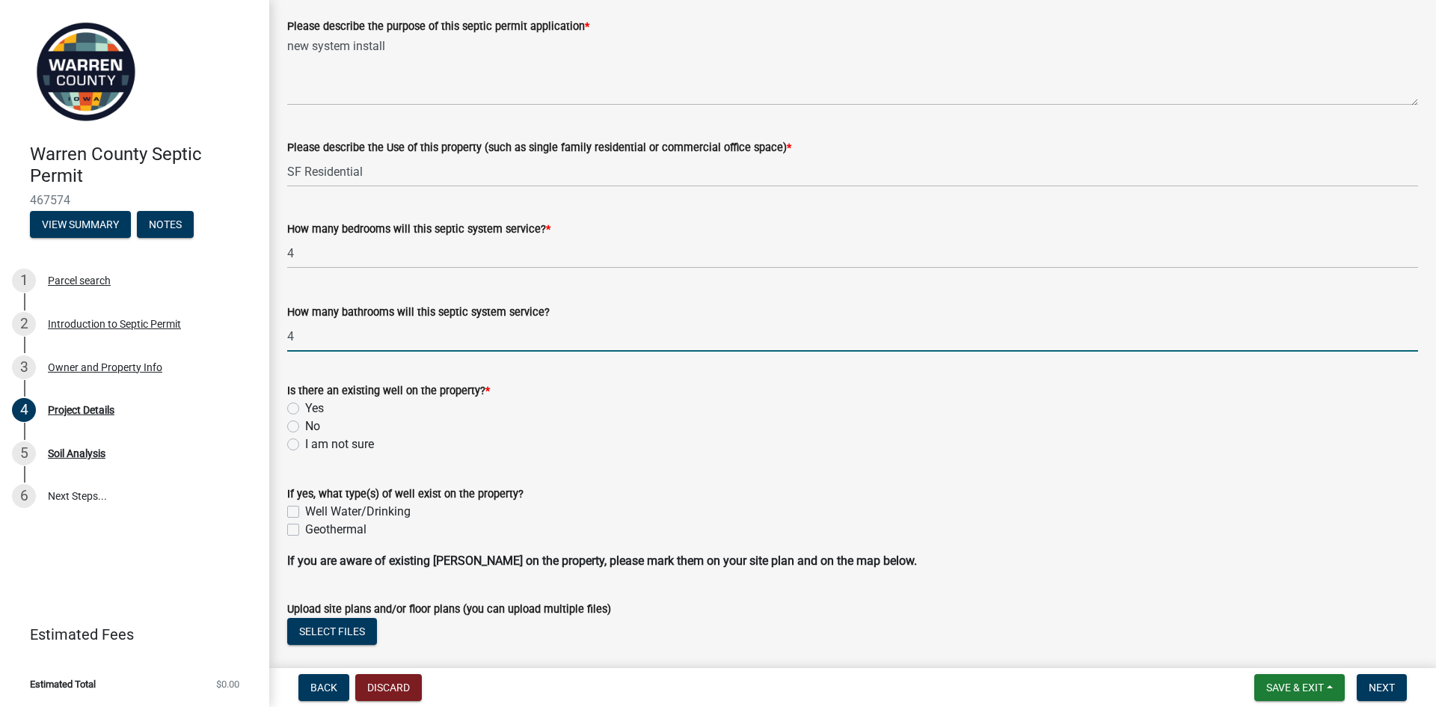
type input "4"
click at [305, 426] on label "No" at bounding box center [312, 426] width 15 height 18
click at [305, 426] on input "No" at bounding box center [310, 422] width 10 height 10
radio input "true"
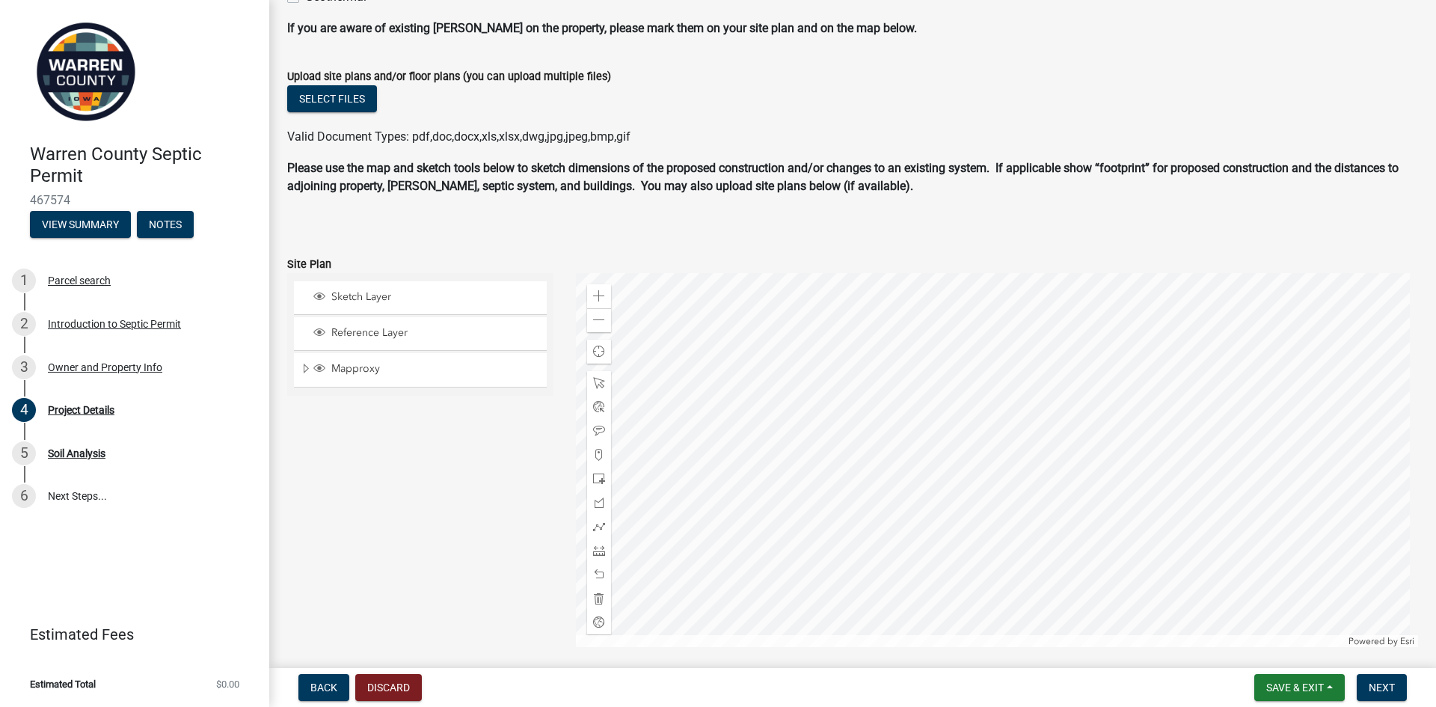
scroll to position [947, 0]
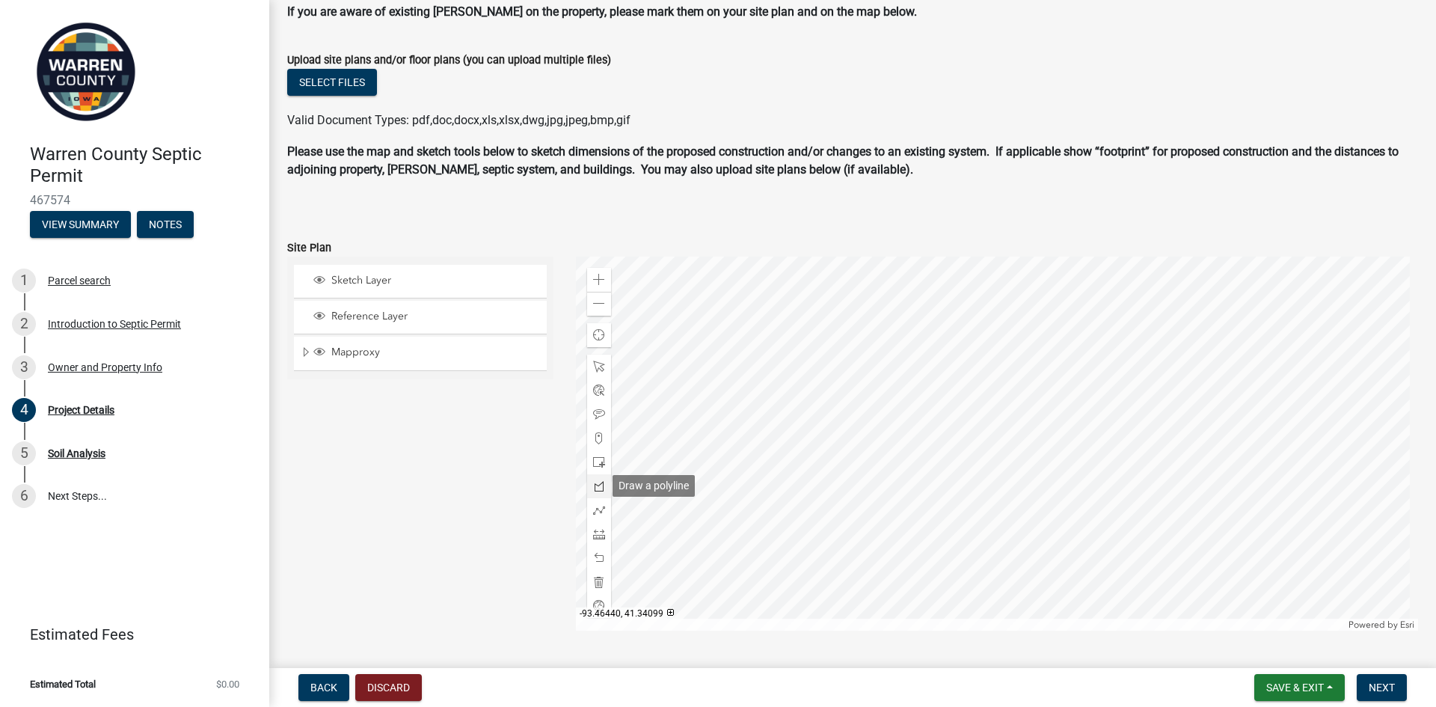
click at [597, 485] on span at bounding box center [599, 486] width 12 height 12
click at [980, 437] on div at bounding box center [997, 443] width 843 height 374
click at [1003, 410] on div at bounding box center [997, 443] width 843 height 374
click at [1019, 423] on div at bounding box center [997, 443] width 843 height 374
click at [995, 451] on div at bounding box center [997, 443] width 843 height 374
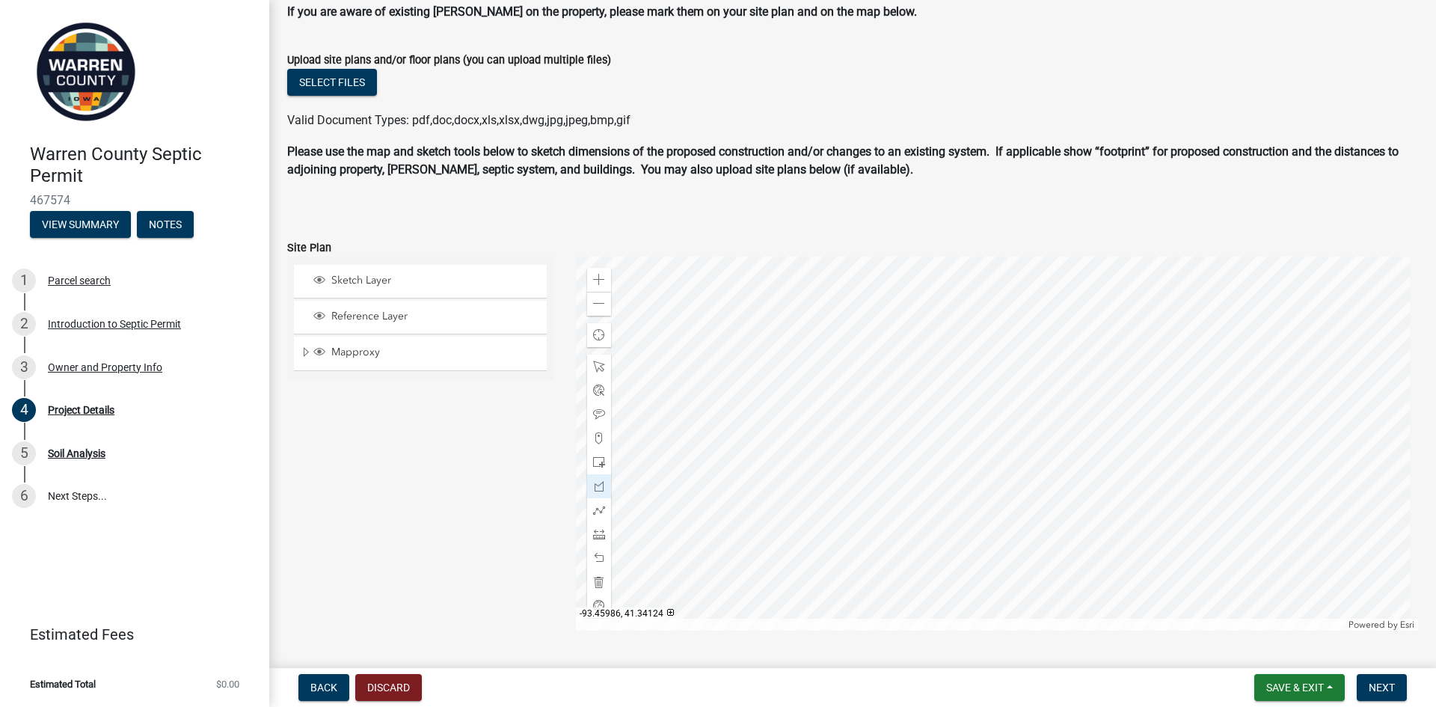
click at [980, 438] on div at bounding box center [997, 443] width 843 height 374
click at [983, 438] on div at bounding box center [997, 443] width 843 height 374
click at [596, 417] on span at bounding box center [599, 414] width 12 height 12
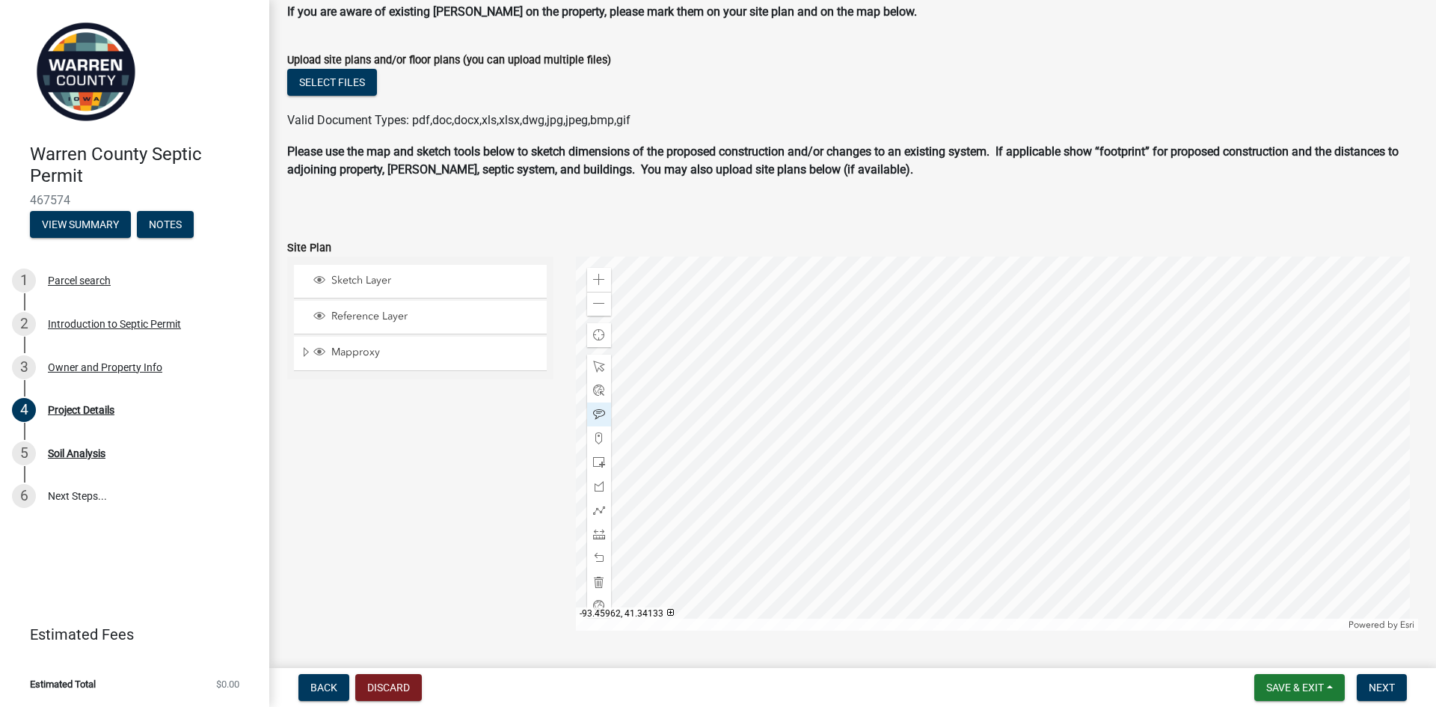
click at [998, 428] on div at bounding box center [997, 443] width 843 height 374
click at [599, 481] on span at bounding box center [599, 486] width 12 height 12
drag, startPoint x: 599, startPoint y: 481, endPoint x: 685, endPoint y: 485, distance: 86.1
click at [600, 481] on span at bounding box center [599, 486] width 12 height 12
click at [1022, 417] on div at bounding box center [997, 443] width 843 height 374
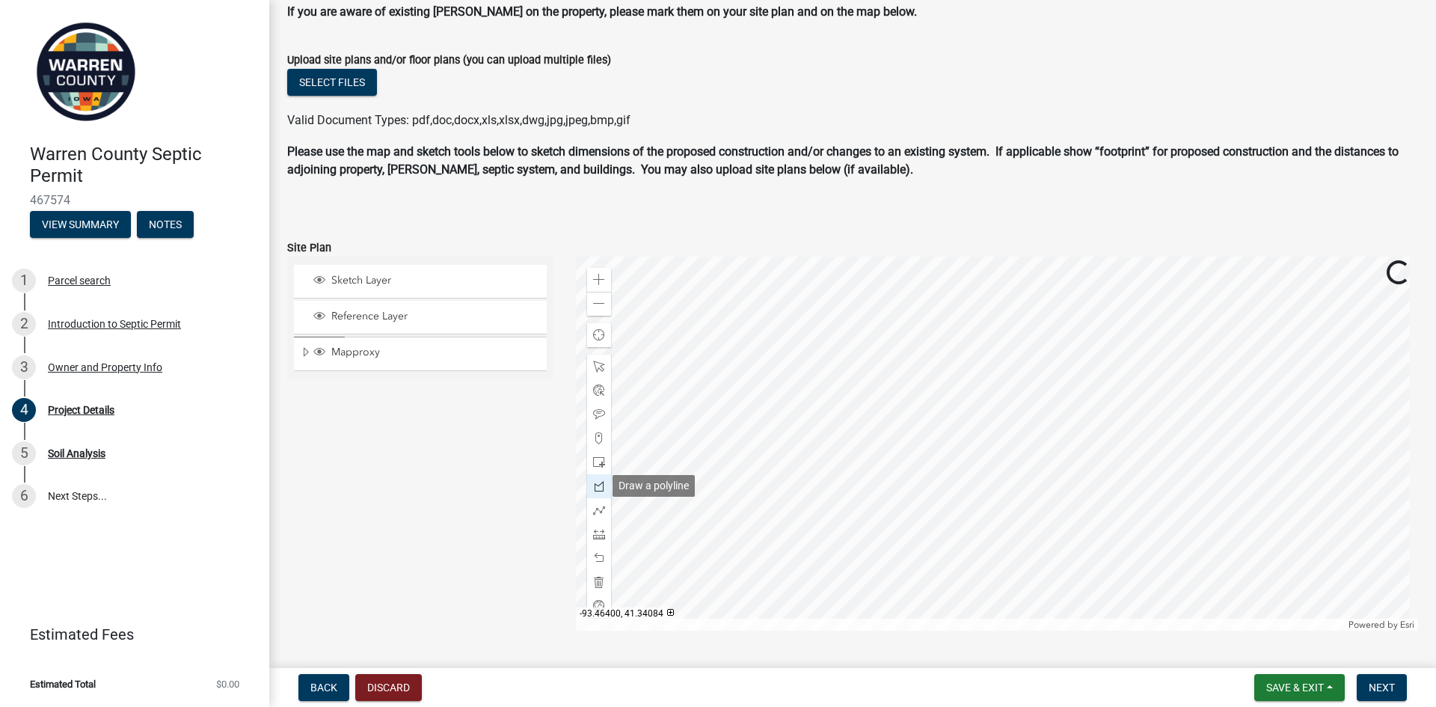
click at [593, 484] on span at bounding box center [599, 486] width 12 height 12
click at [1017, 429] on div at bounding box center [997, 443] width 843 height 374
click at [1023, 426] on div at bounding box center [997, 443] width 843 height 374
click at [1012, 437] on div at bounding box center [997, 443] width 843 height 374
click at [1019, 443] on div at bounding box center [997, 443] width 843 height 374
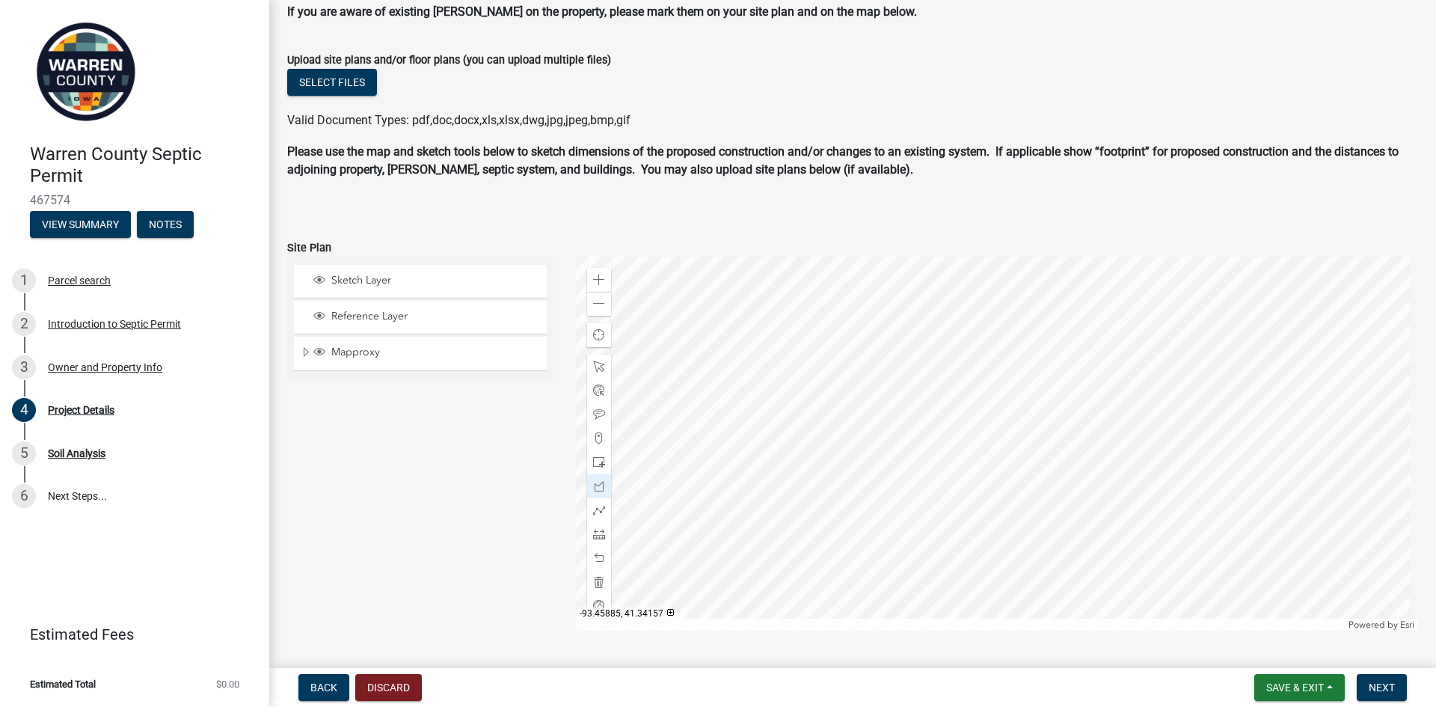
click at [1029, 432] on div at bounding box center [997, 443] width 843 height 374
click at [1022, 425] on div at bounding box center [997, 443] width 843 height 374
click at [1022, 424] on div at bounding box center [997, 443] width 843 height 374
click at [599, 414] on span at bounding box center [599, 414] width 12 height 12
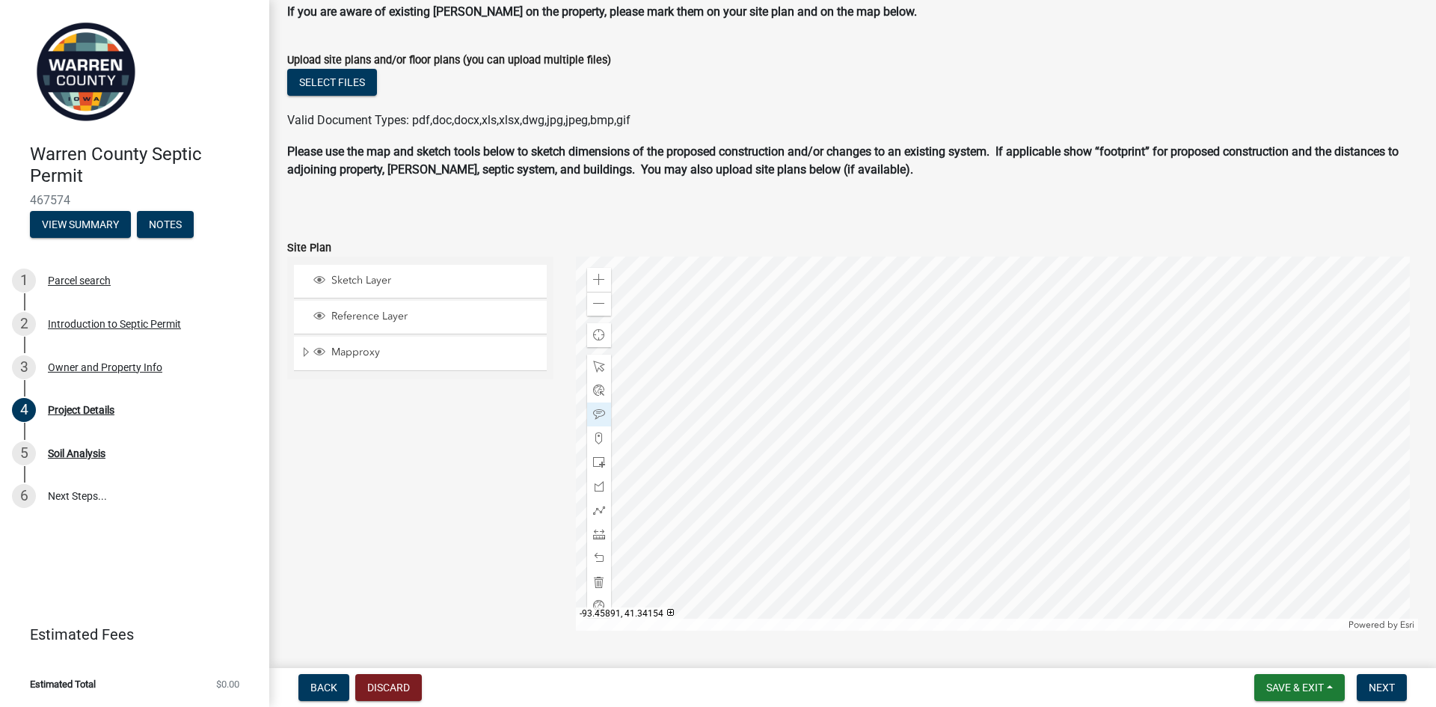
click at [1024, 435] on div at bounding box center [997, 443] width 843 height 374
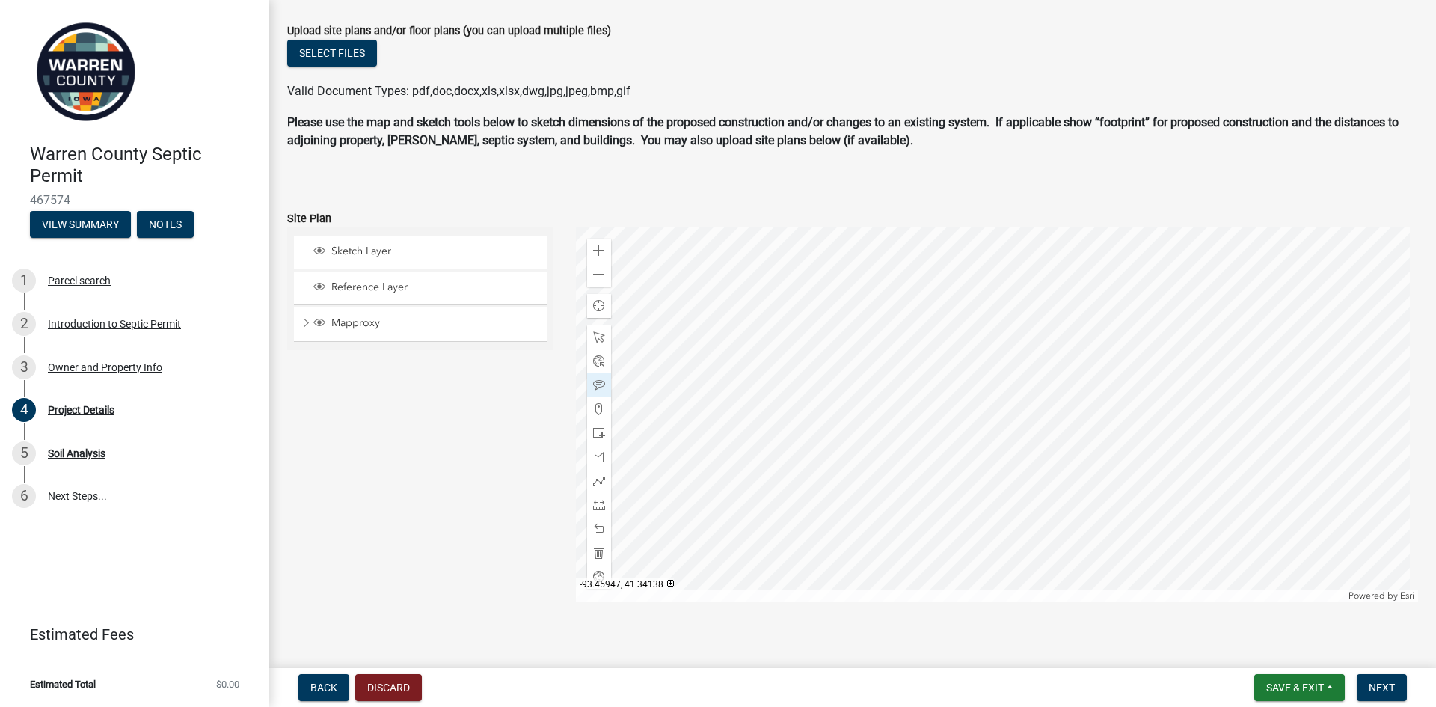
scroll to position [988, 0]
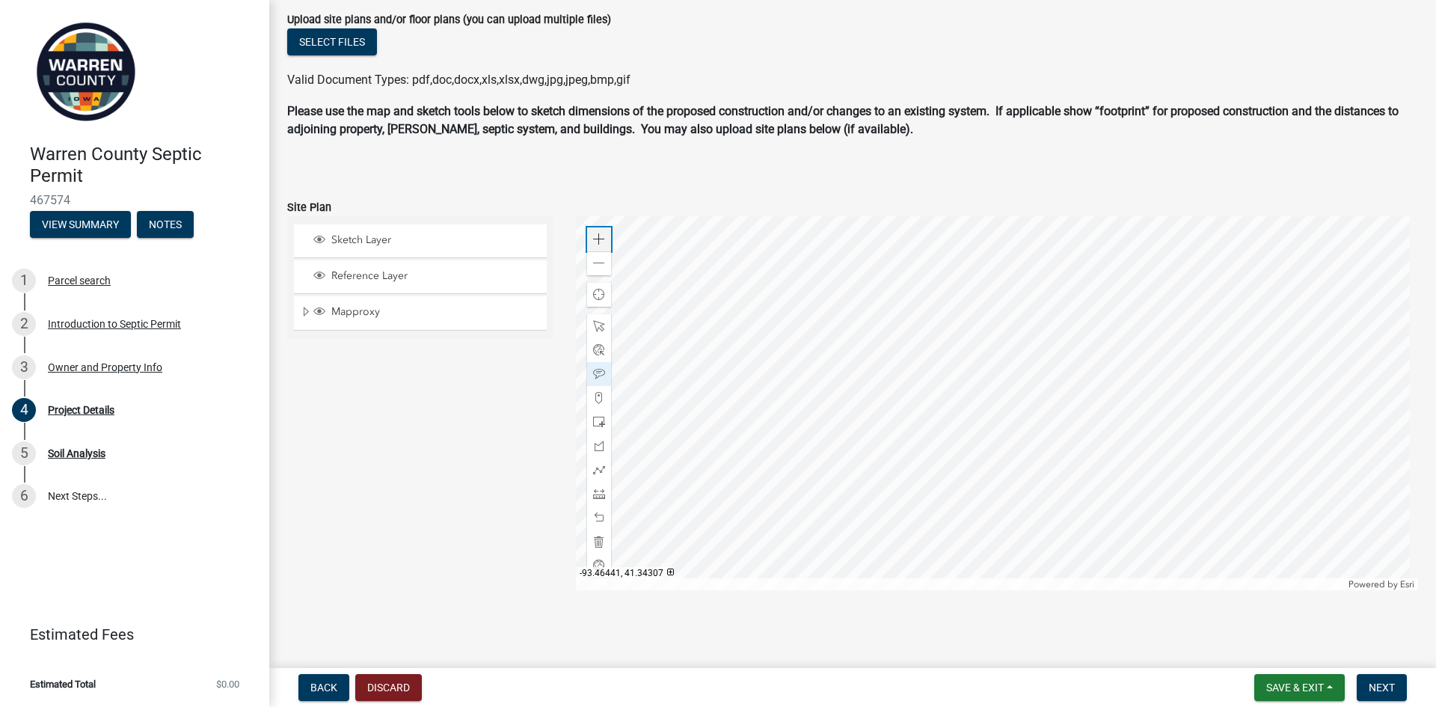
click at [595, 239] on span at bounding box center [599, 239] width 12 height 12
click at [596, 421] on span at bounding box center [599, 422] width 12 height 12
click at [1019, 371] on div at bounding box center [997, 403] width 843 height 374
click at [595, 523] on div at bounding box center [599, 518] width 24 height 24
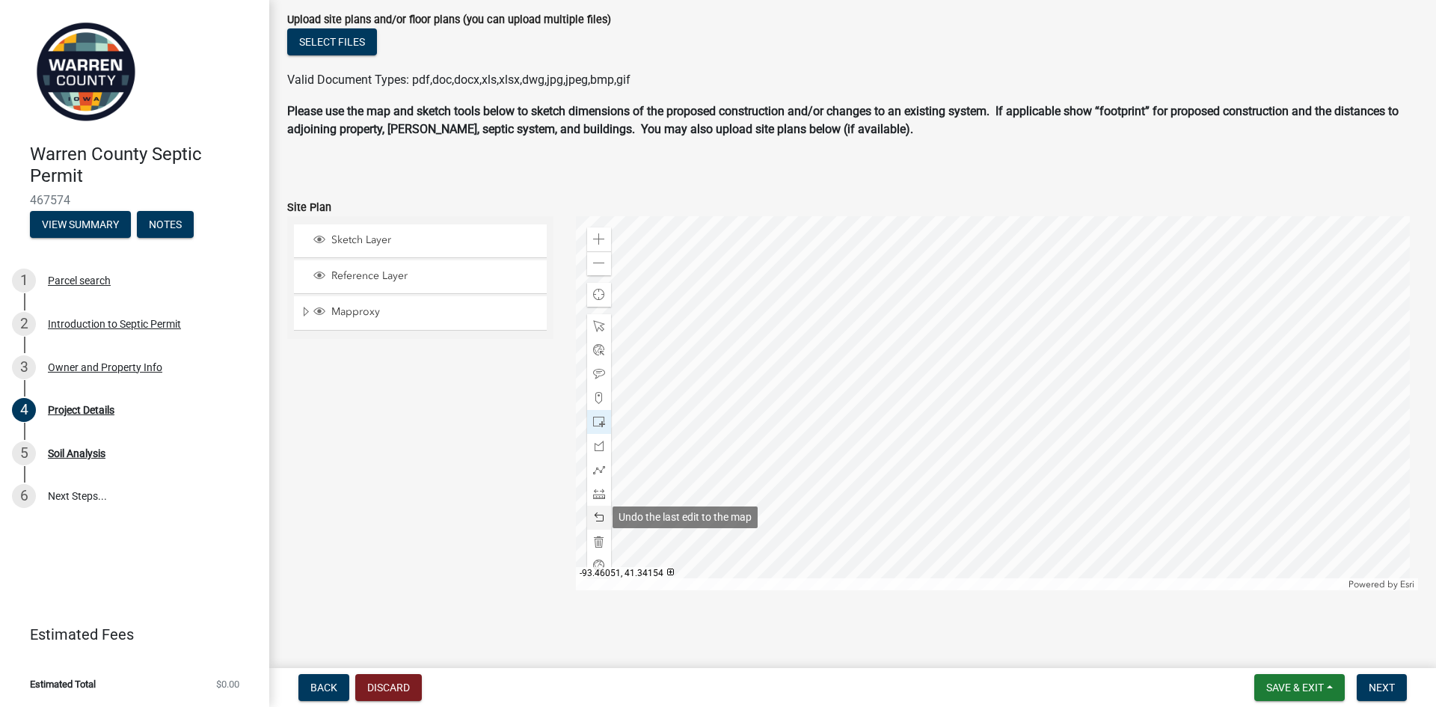
click at [595, 520] on span at bounding box center [599, 517] width 12 height 12
click at [597, 426] on span at bounding box center [599, 422] width 12 height 12
click at [1011, 377] on div at bounding box center [997, 403] width 843 height 374
click at [597, 375] on span at bounding box center [599, 374] width 12 height 12
click at [999, 385] on div at bounding box center [997, 403] width 843 height 374
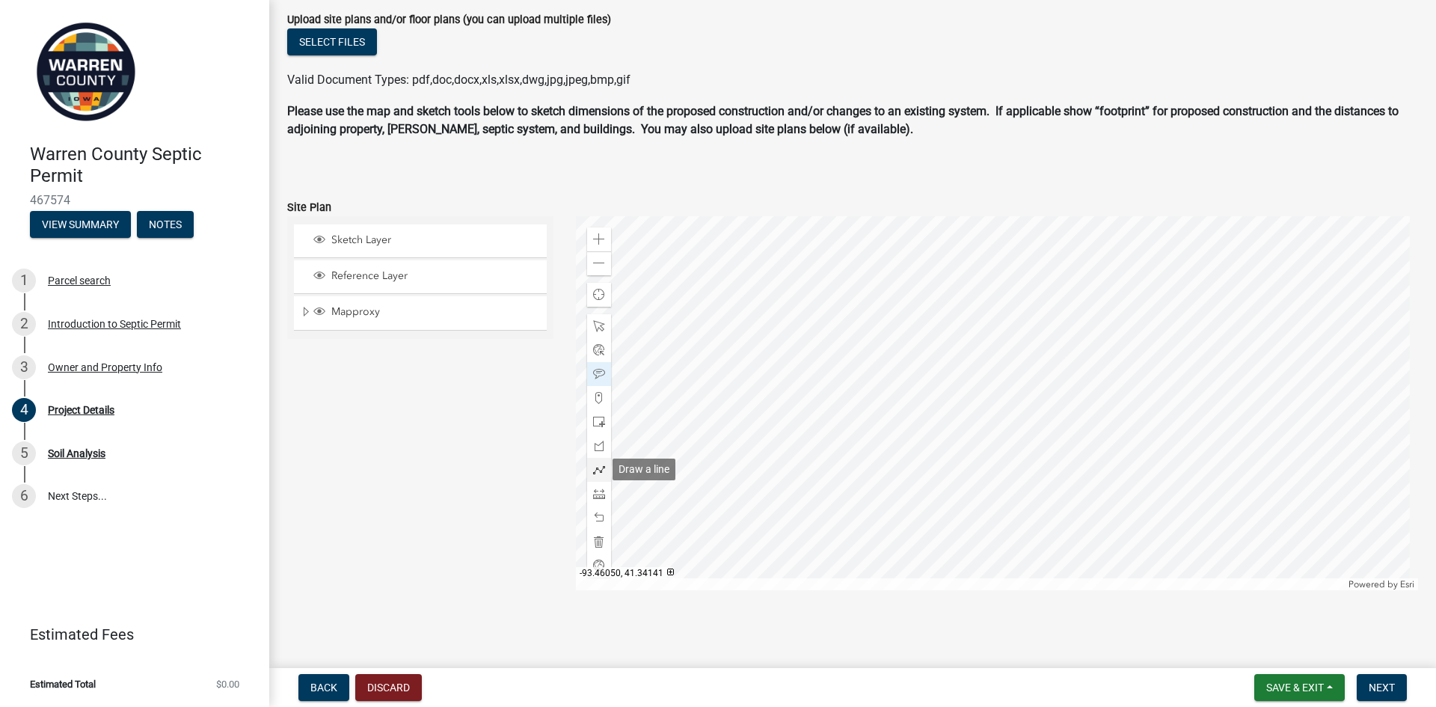
click at [595, 469] on span at bounding box center [599, 470] width 12 height 12
click at [950, 415] on div at bounding box center [997, 403] width 843 height 374
click at [984, 384] on div at bounding box center [997, 403] width 843 height 374
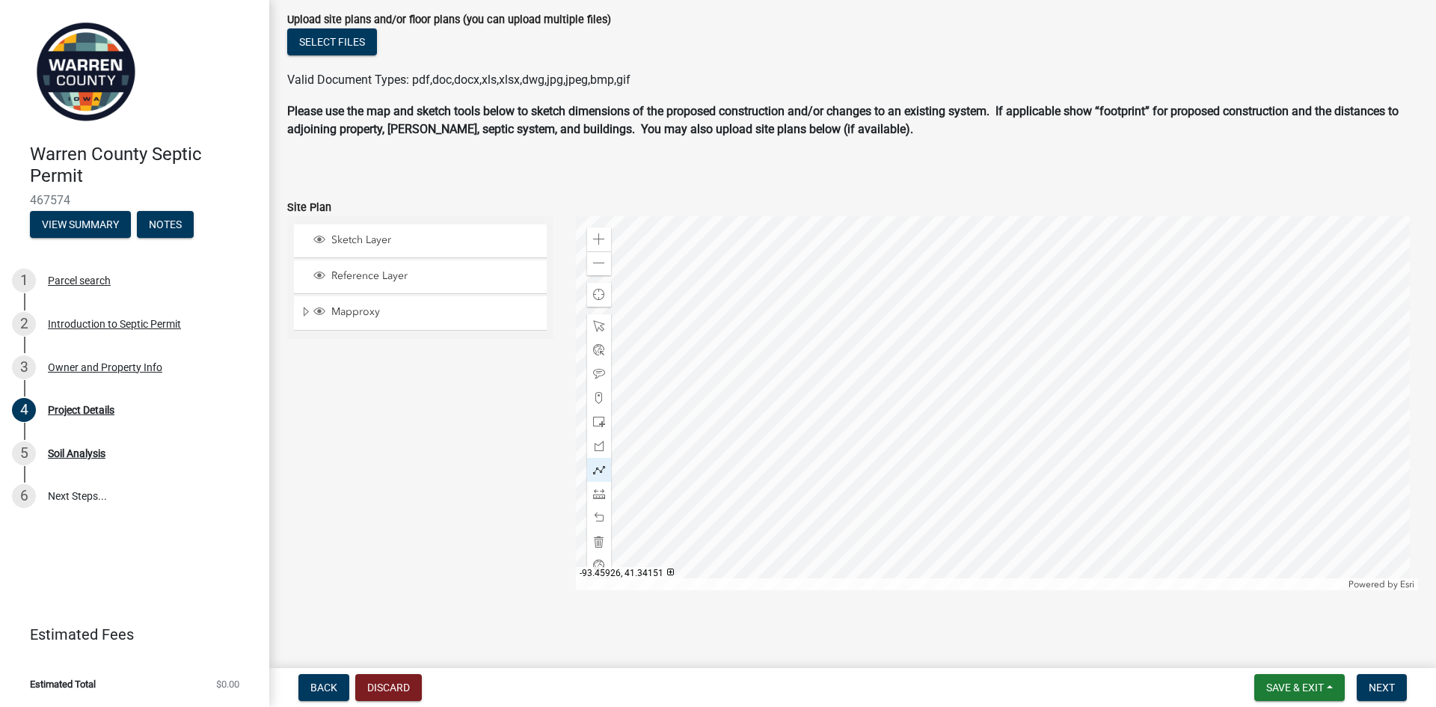
click at [1013, 384] on div at bounding box center [997, 403] width 843 height 374
click at [1098, 391] on div at bounding box center [997, 403] width 843 height 374
click at [1141, 345] on div at bounding box center [997, 403] width 843 height 374
click at [1318, 317] on div at bounding box center [997, 403] width 843 height 374
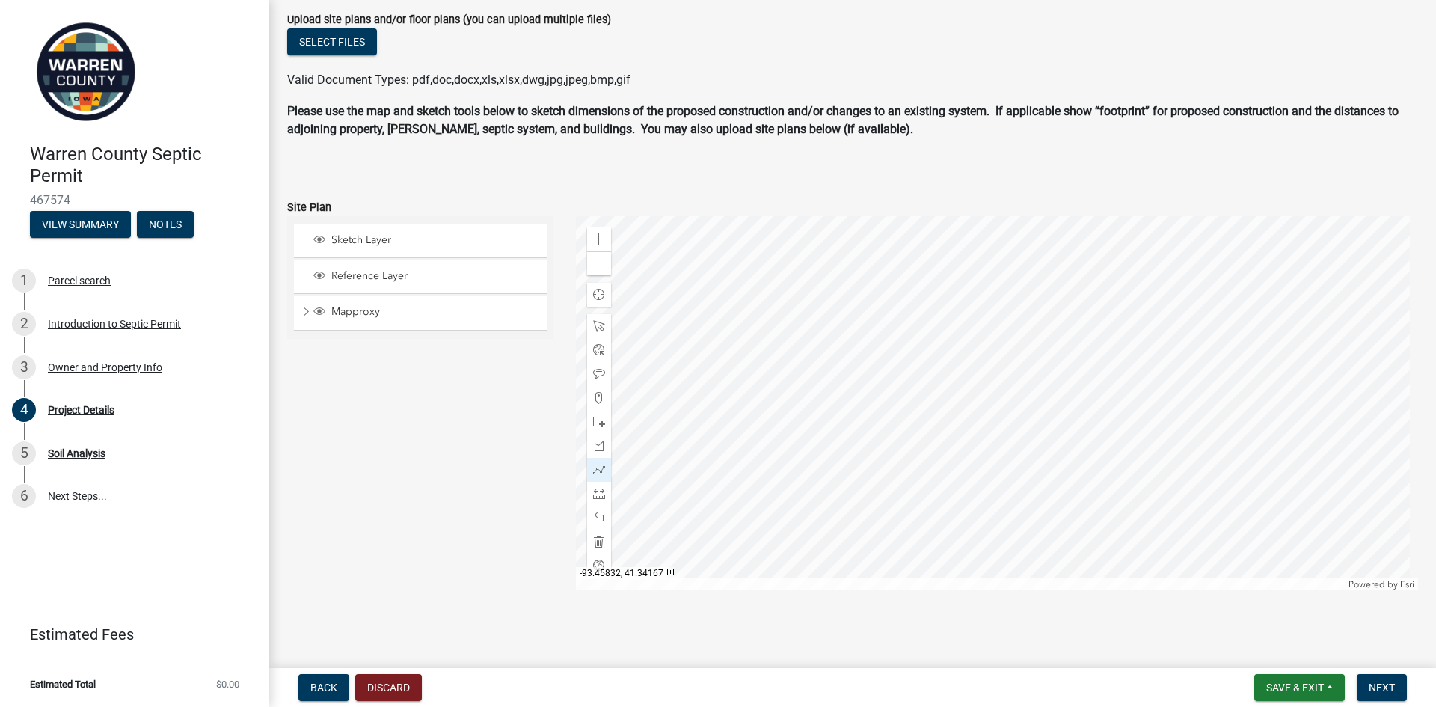
click at [1318, 317] on div at bounding box center [997, 403] width 843 height 374
click at [1373, 686] on span "Next" at bounding box center [1381, 687] width 26 height 12
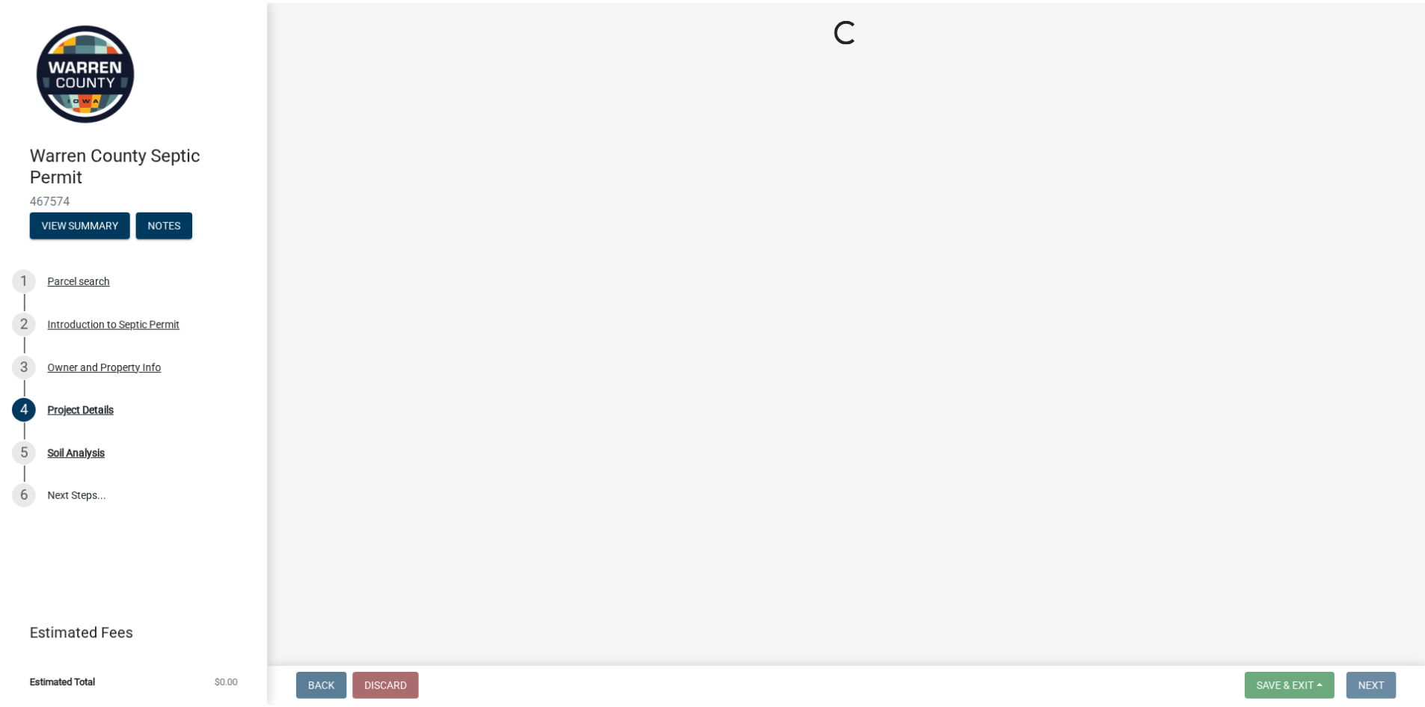
scroll to position [0, 0]
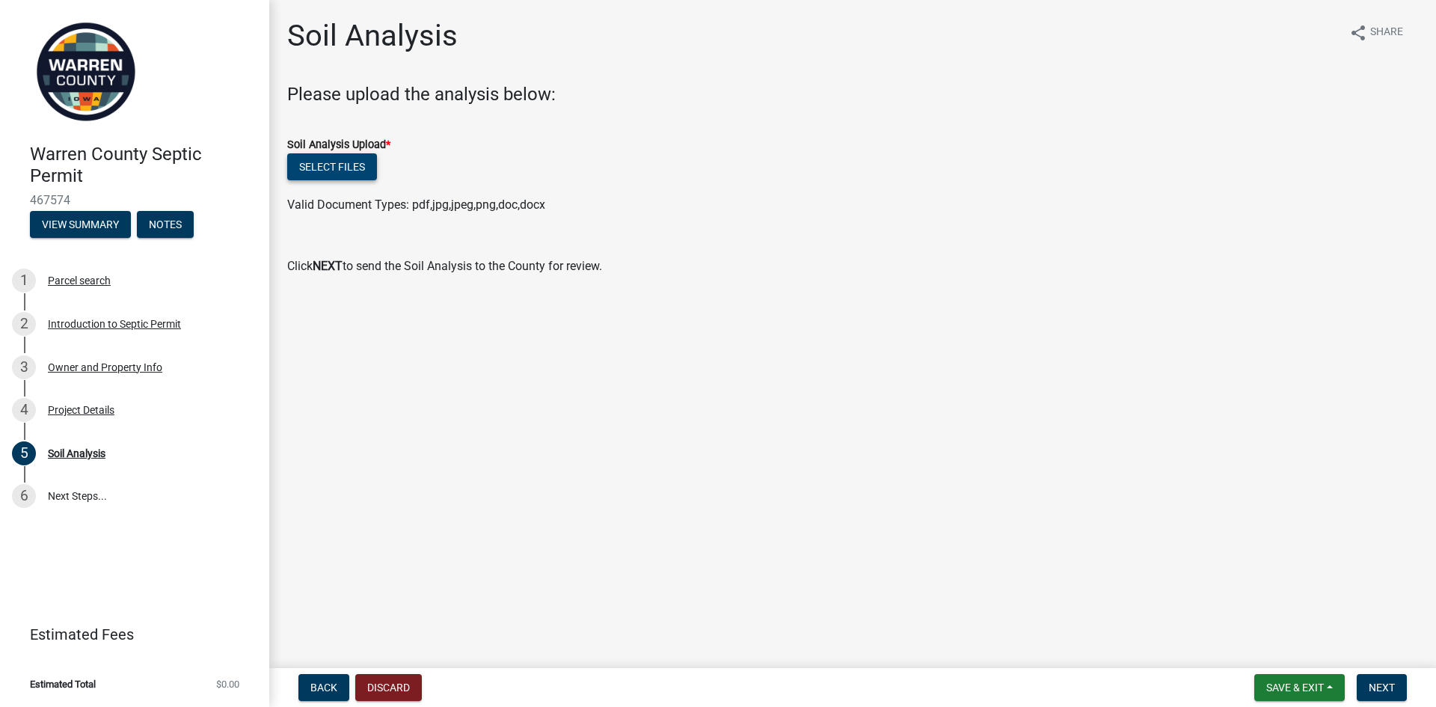
click at [345, 167] on button "Select files" at bounding box center [332, 166] width 90 height 27
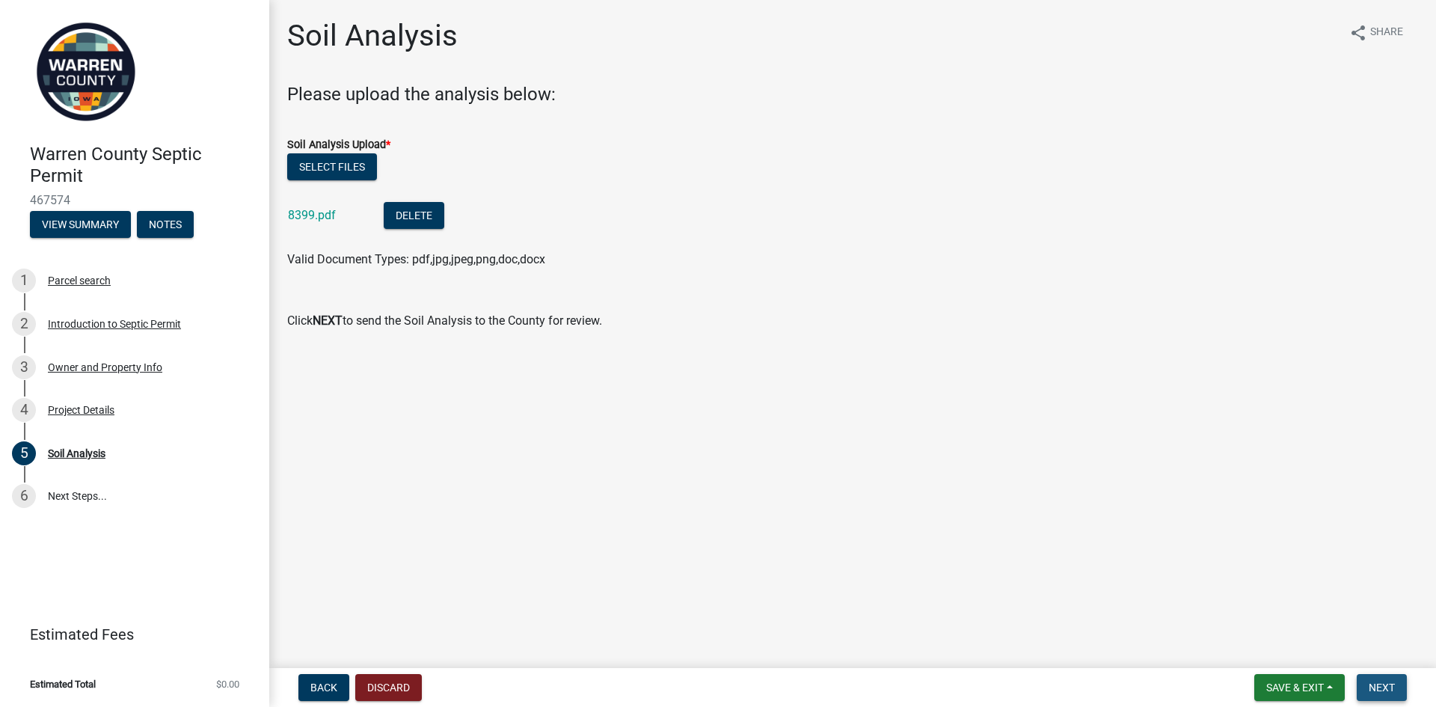
click at [1386, 688] on span "Next" at bounding box center [1381, 687] width 26 height 12
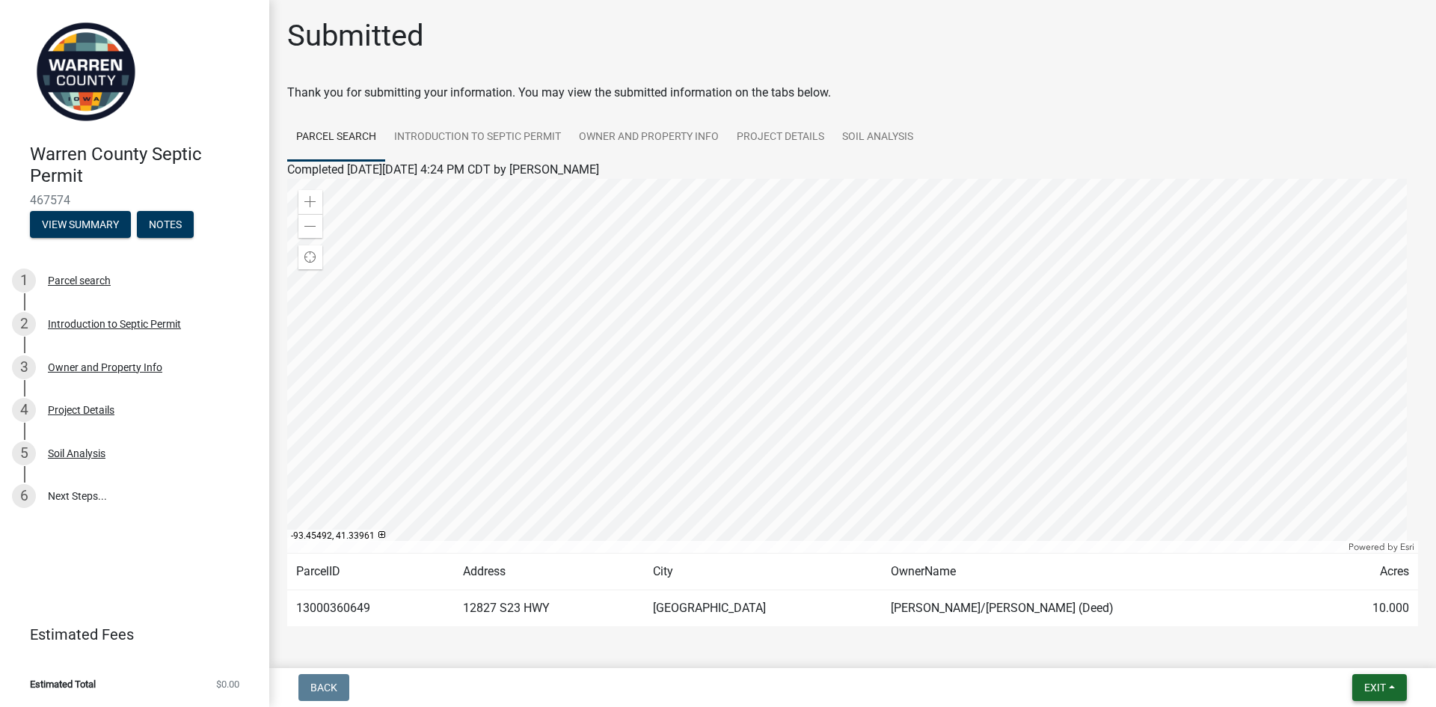
click at [1377, 692] on span "Exit" at bounding box center [1375, 687] width 22 height 12
click at [1324, 651] on button "Save & Exit" at bounding box center [1347, 648] width 120 height 36
